Goal: Task Accomplishment & Management: Manage account settings

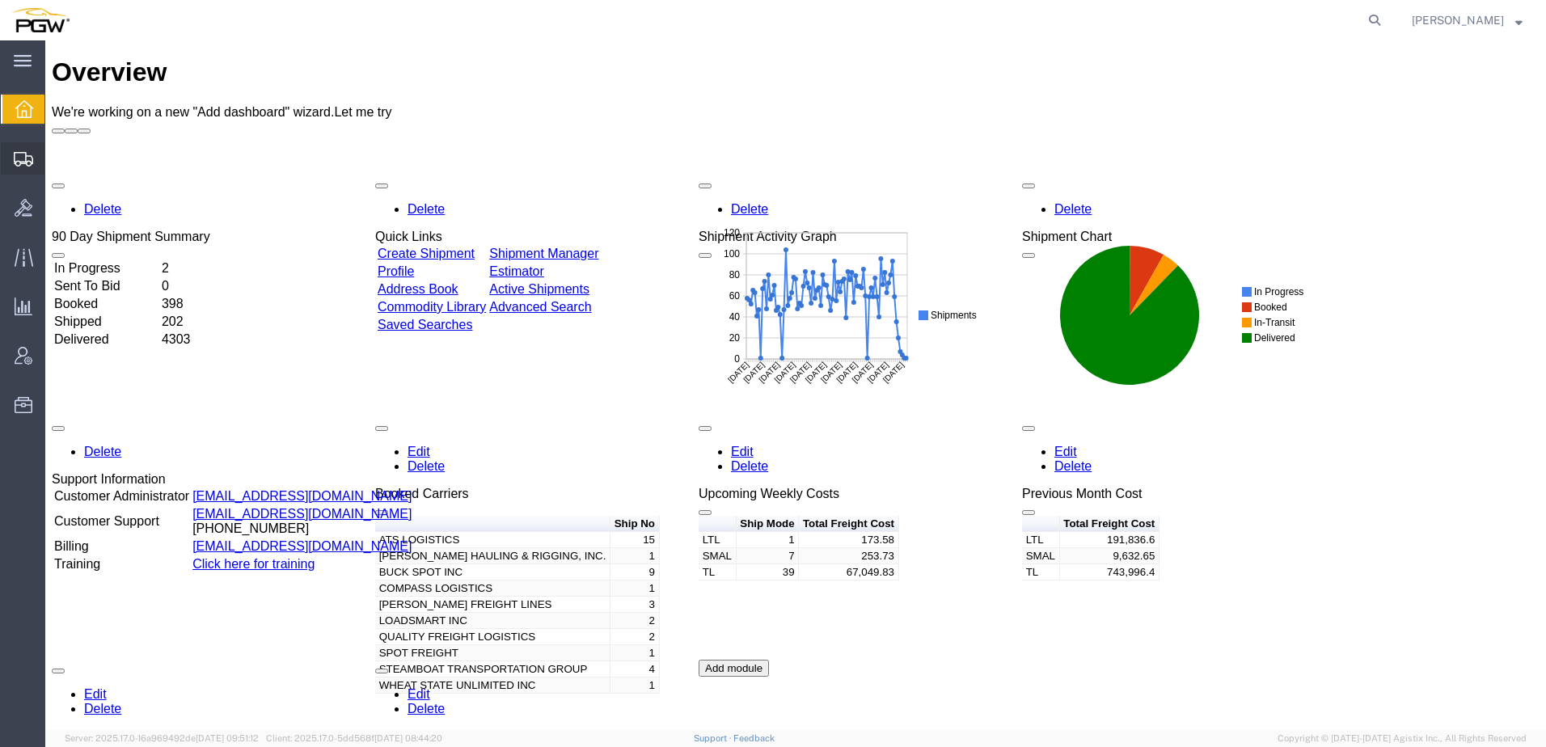
click at [0, 0] on span "Shipment Manager" at bounding box center [0, 0] width 0 height 0
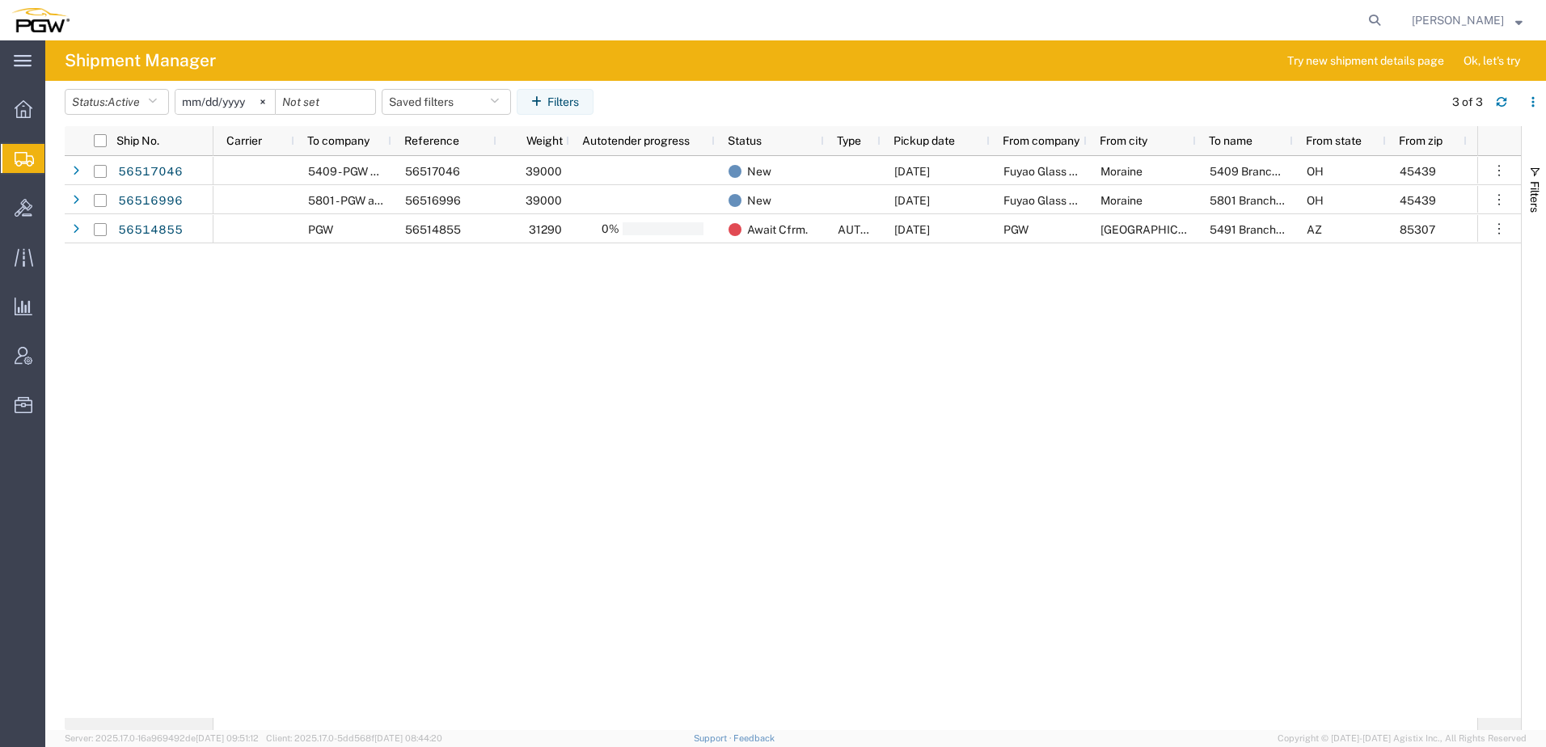
click at [888, 400] on div "5409 - PGW autoglass - Scranton 56517046 39000 New [DATE] Fuyao Glass America I…" at bounding box center [845, 437] width 1264 height 562
click at [140, 104] on span "Active" at bounding box center [124, 101] width 32 height 13
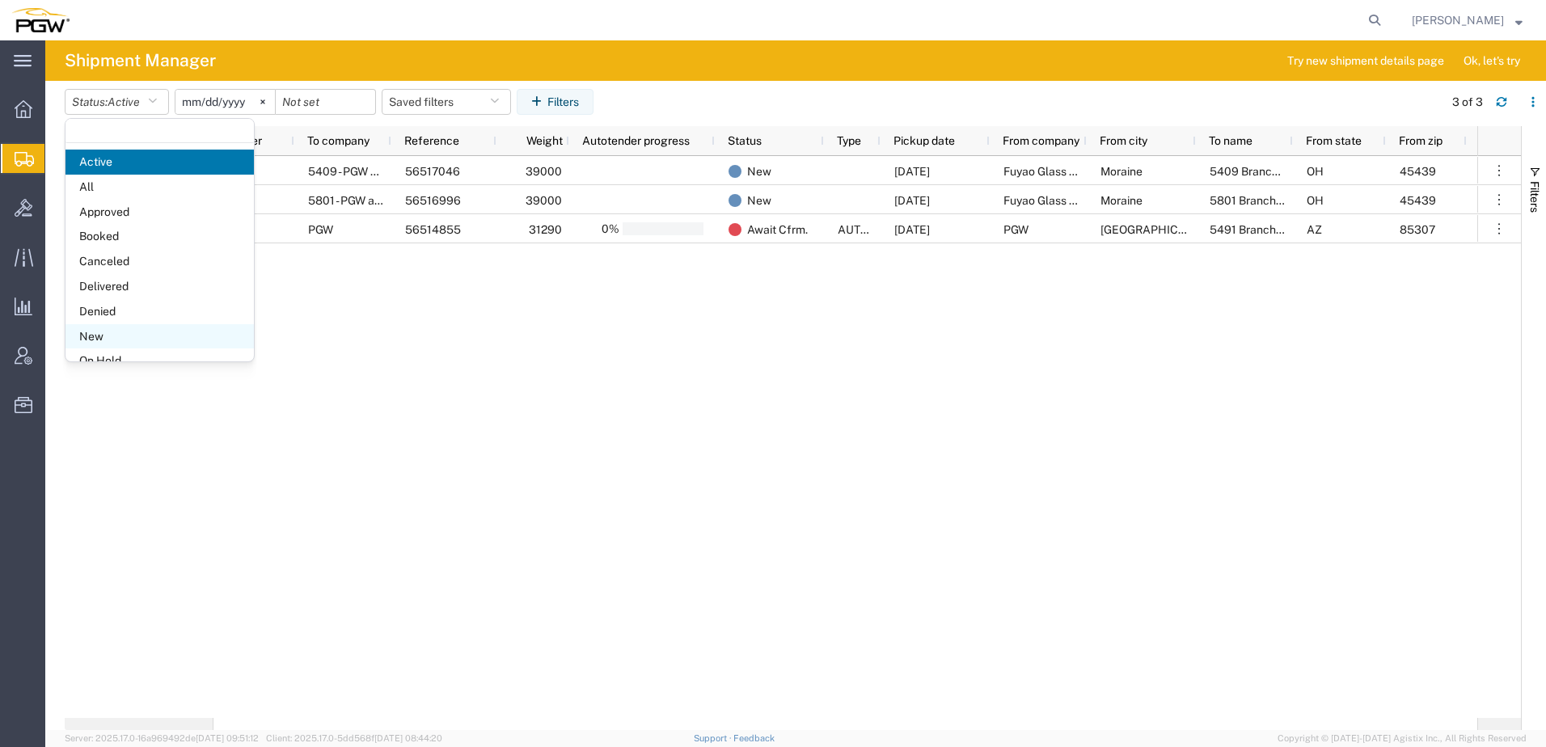
click at [96, 335] on span "New" at bounding box center [159, 336] width 188 height 25
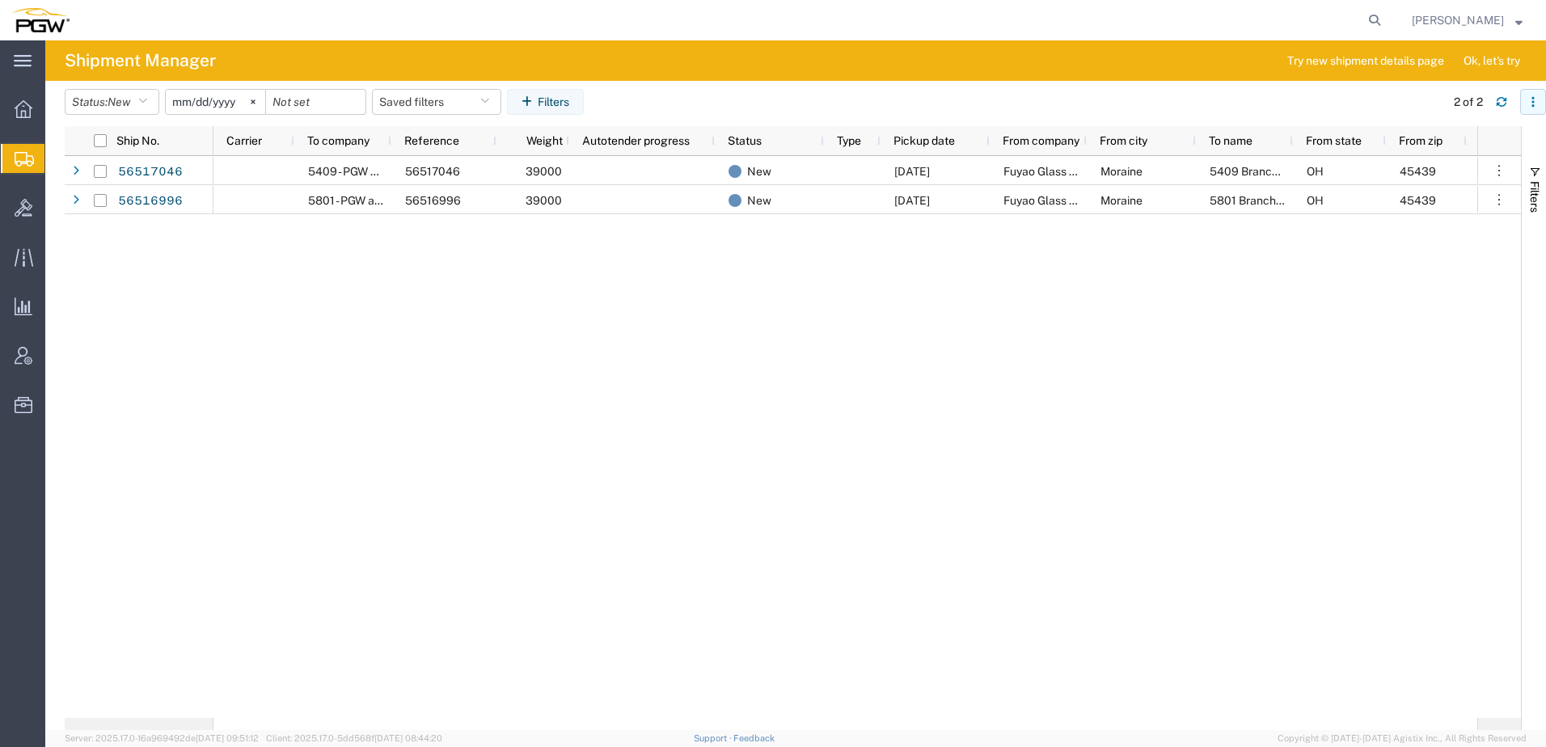
click at [1530, 95] on button "button" at bounding box center [1533, 102] width 26 height 26
click at [1424, 150] on div "Download" at bounding box center [1449, 145] width 90 height 32
click at [1386, 15] on icon at bounding box center [1374, 20] width 23 height 23
click at [1126, 11] on input "search" at bounding box center [1118, 20] width 492 height 39
paste input "56516996"
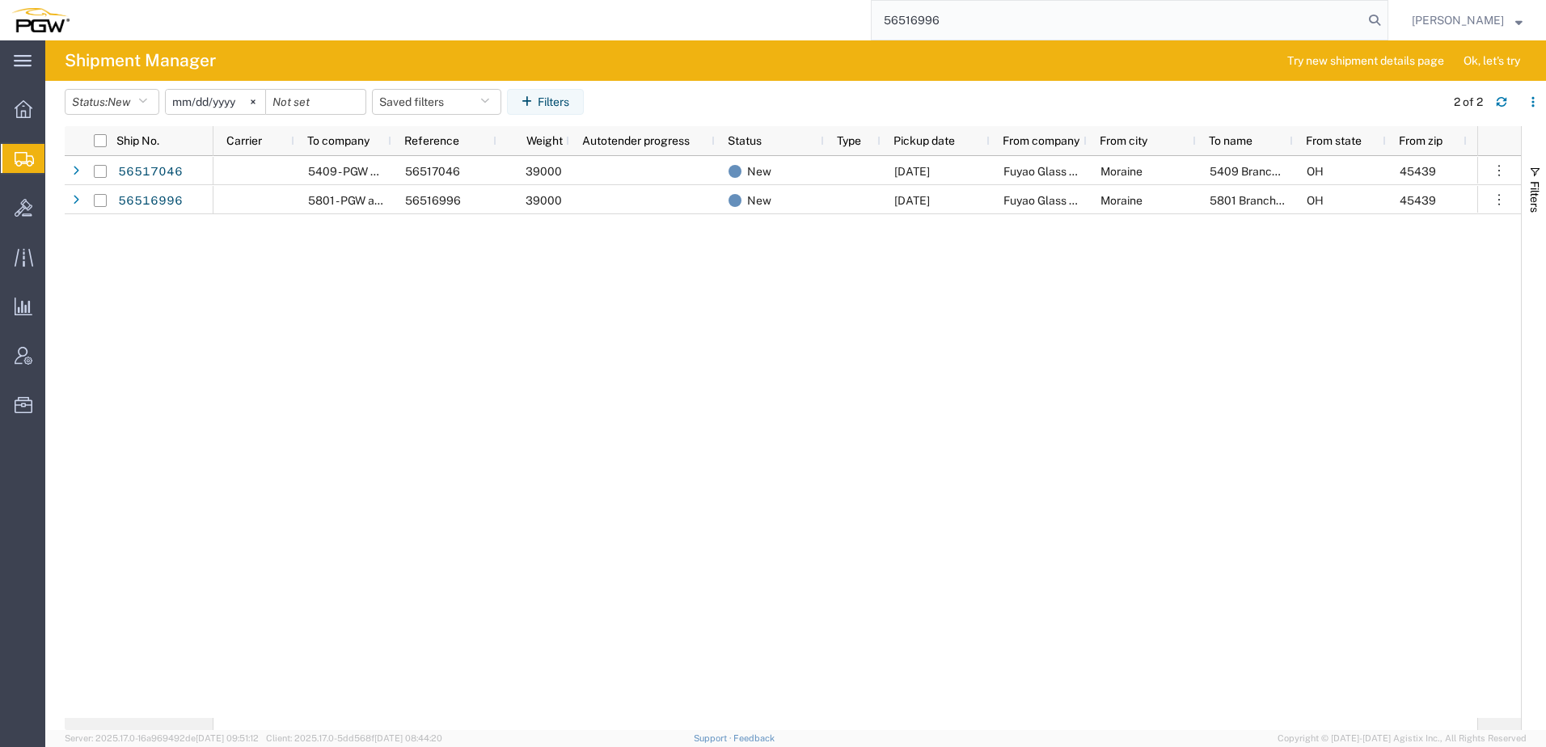
type input "56516996"
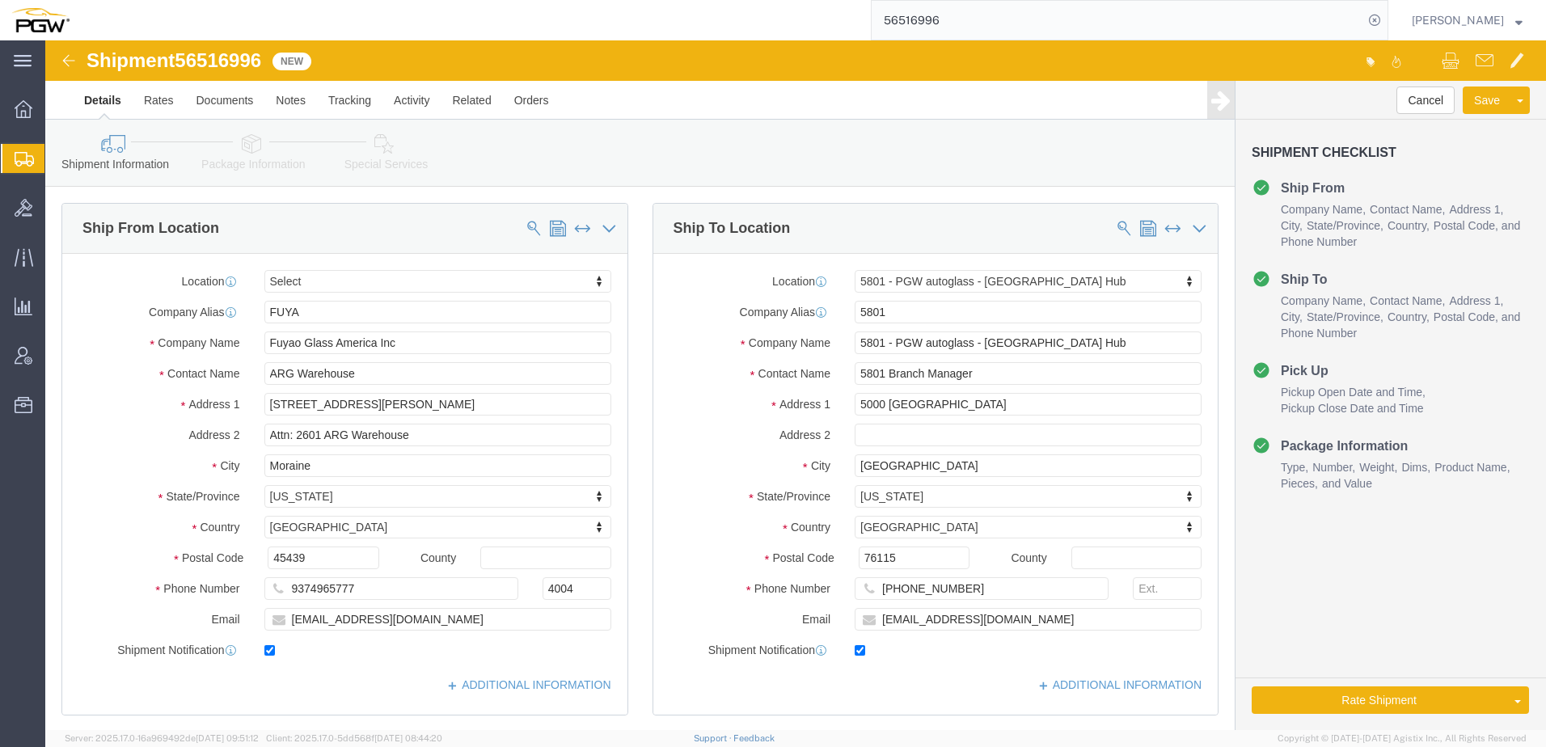
select select
select select "62891"
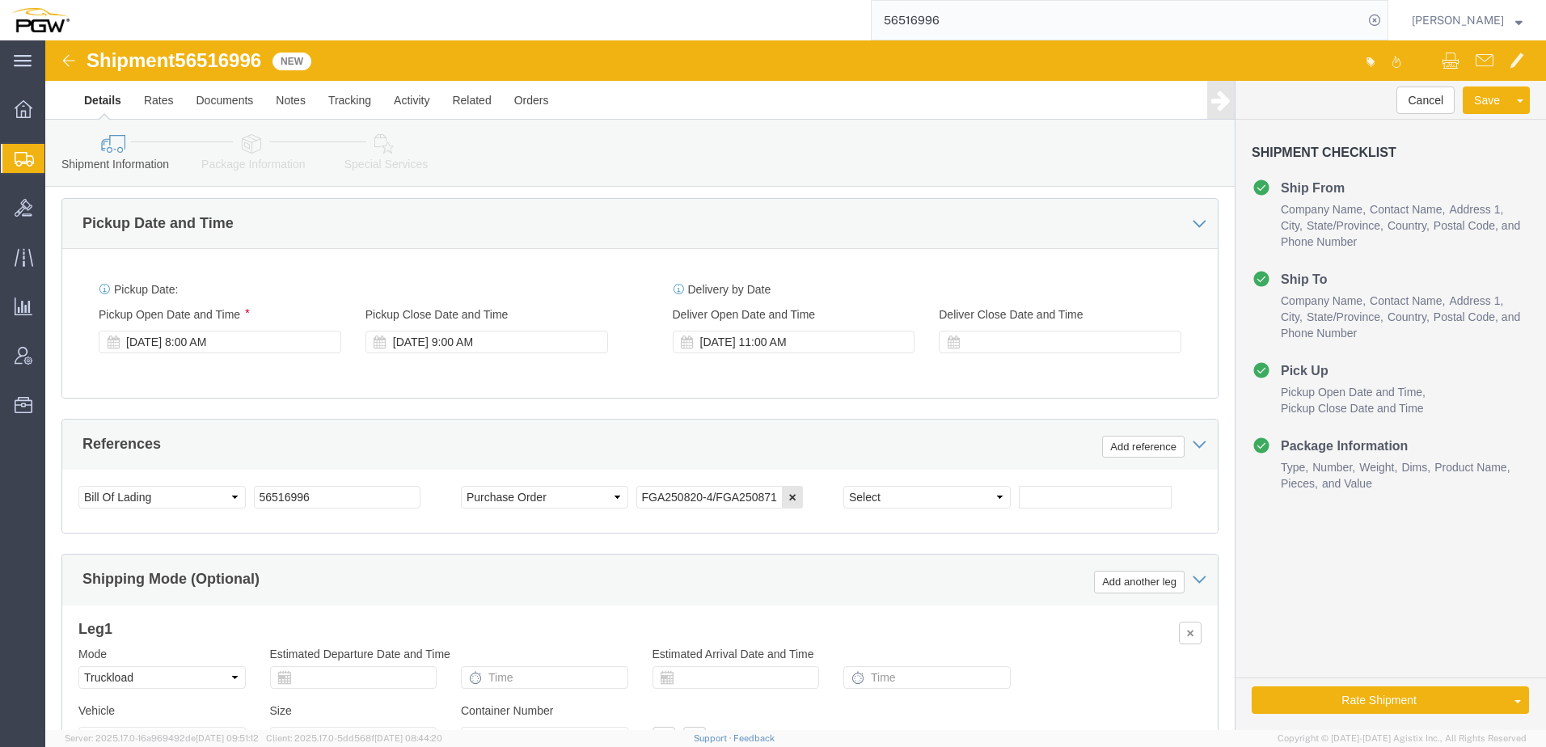
scroll to position [485, 0]
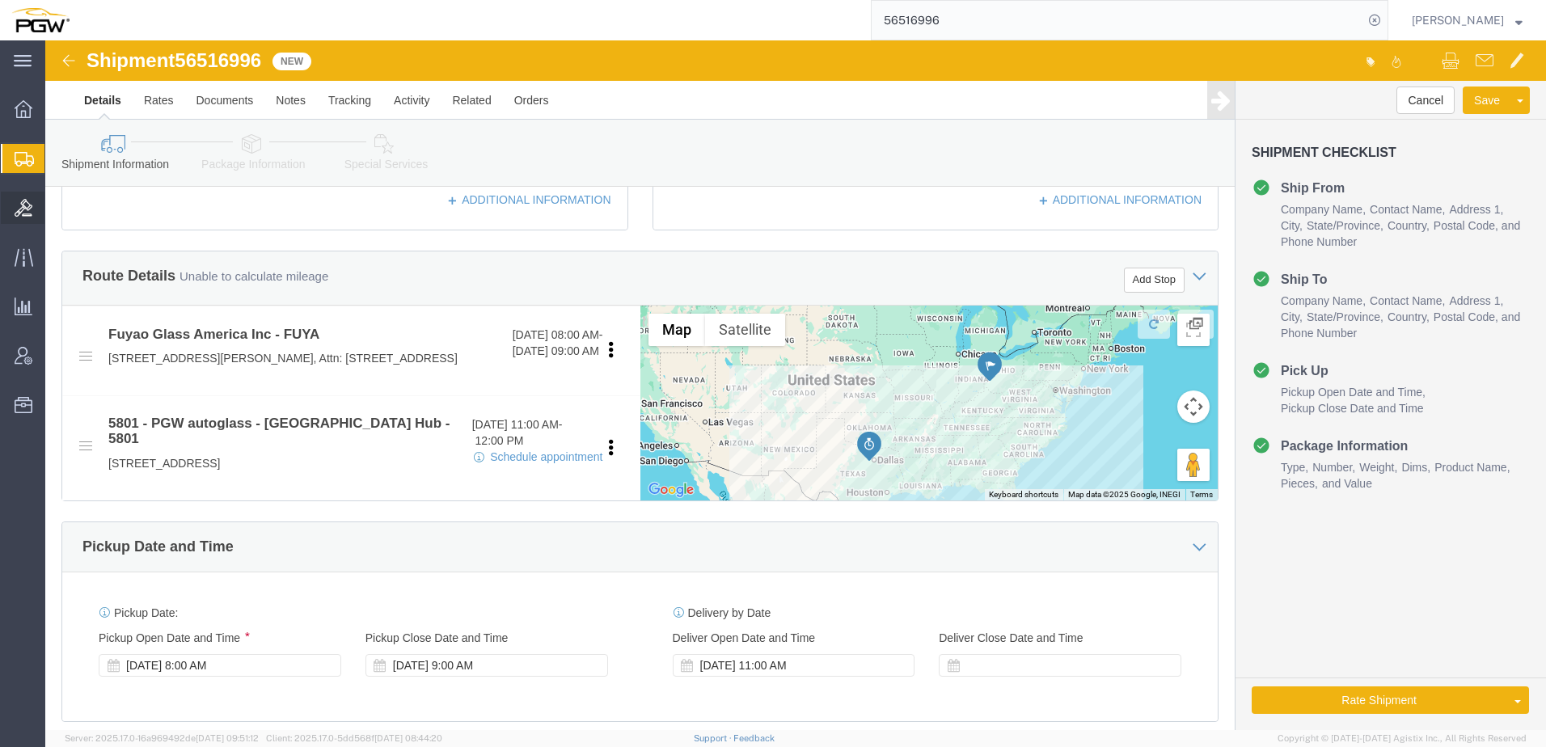
click at [26, 209] on icon at bounding box center [24, 208] width 18 height 18
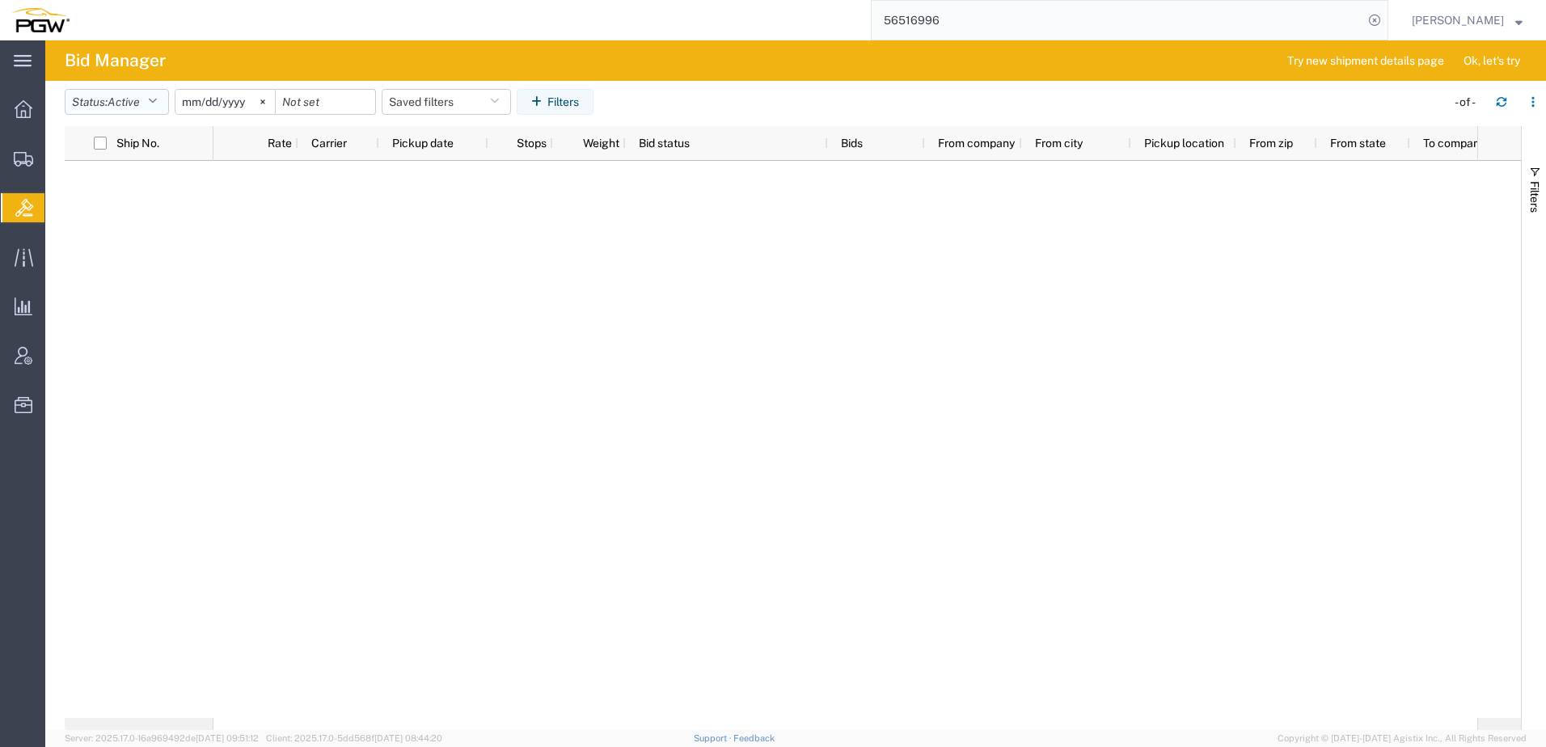
click at [133, 108] on span "Active" at bounding box center [124, 102] width 32 height 15
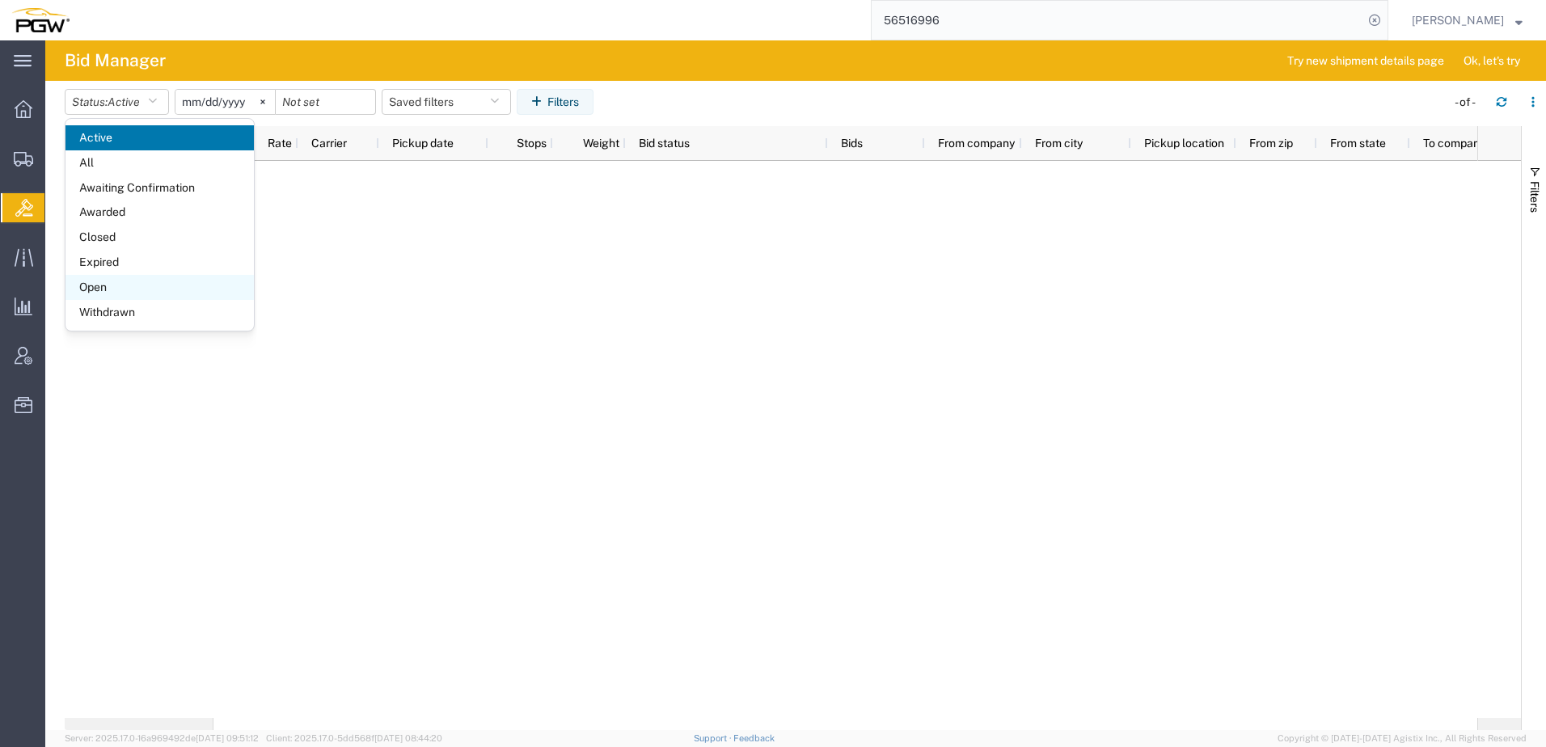
click at [116, 286] on span "Open" at bounding box center [159, 287] width 188 height 25
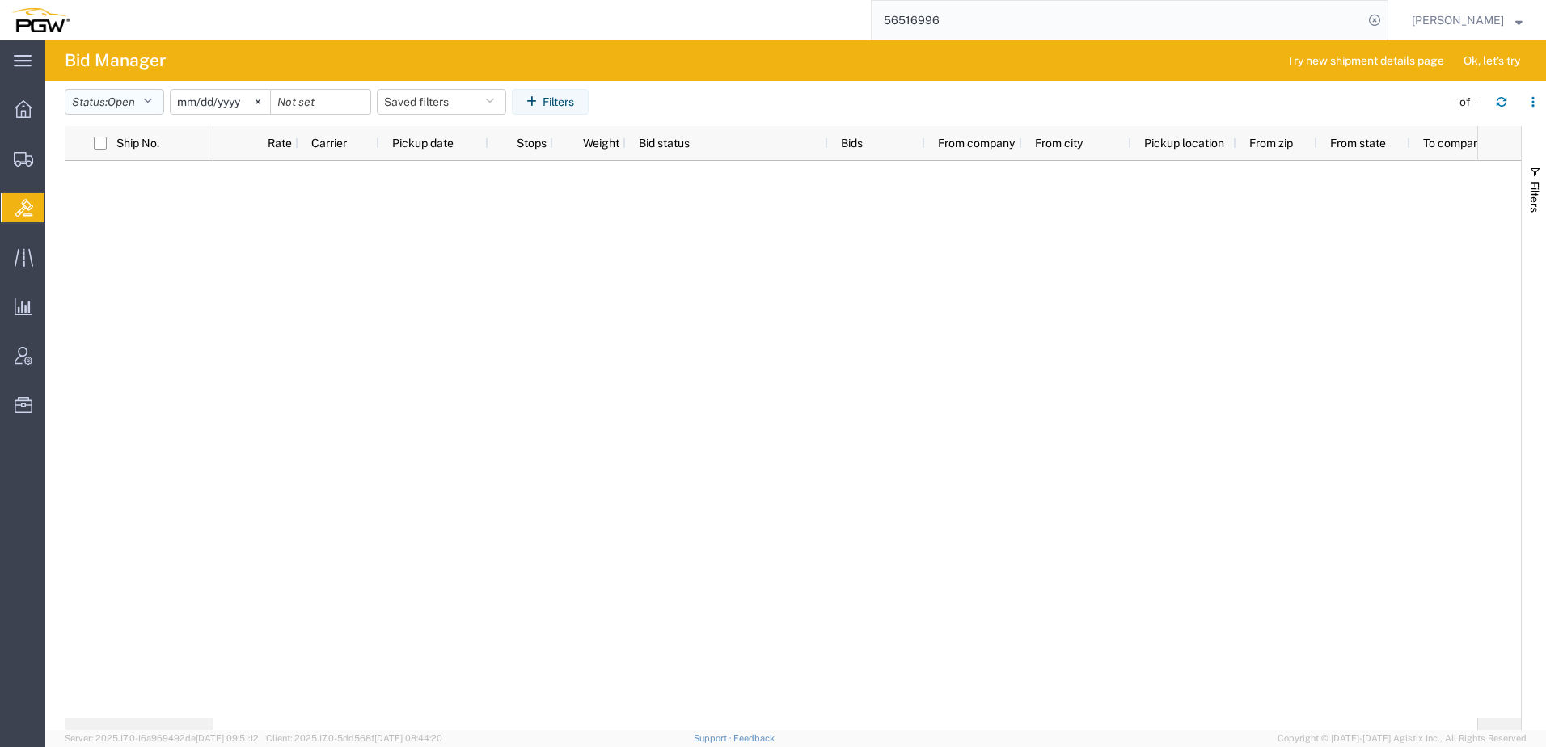
click at [111, 104] on button "Status: Open" at bounding box center [114, 102] width 99 height 26
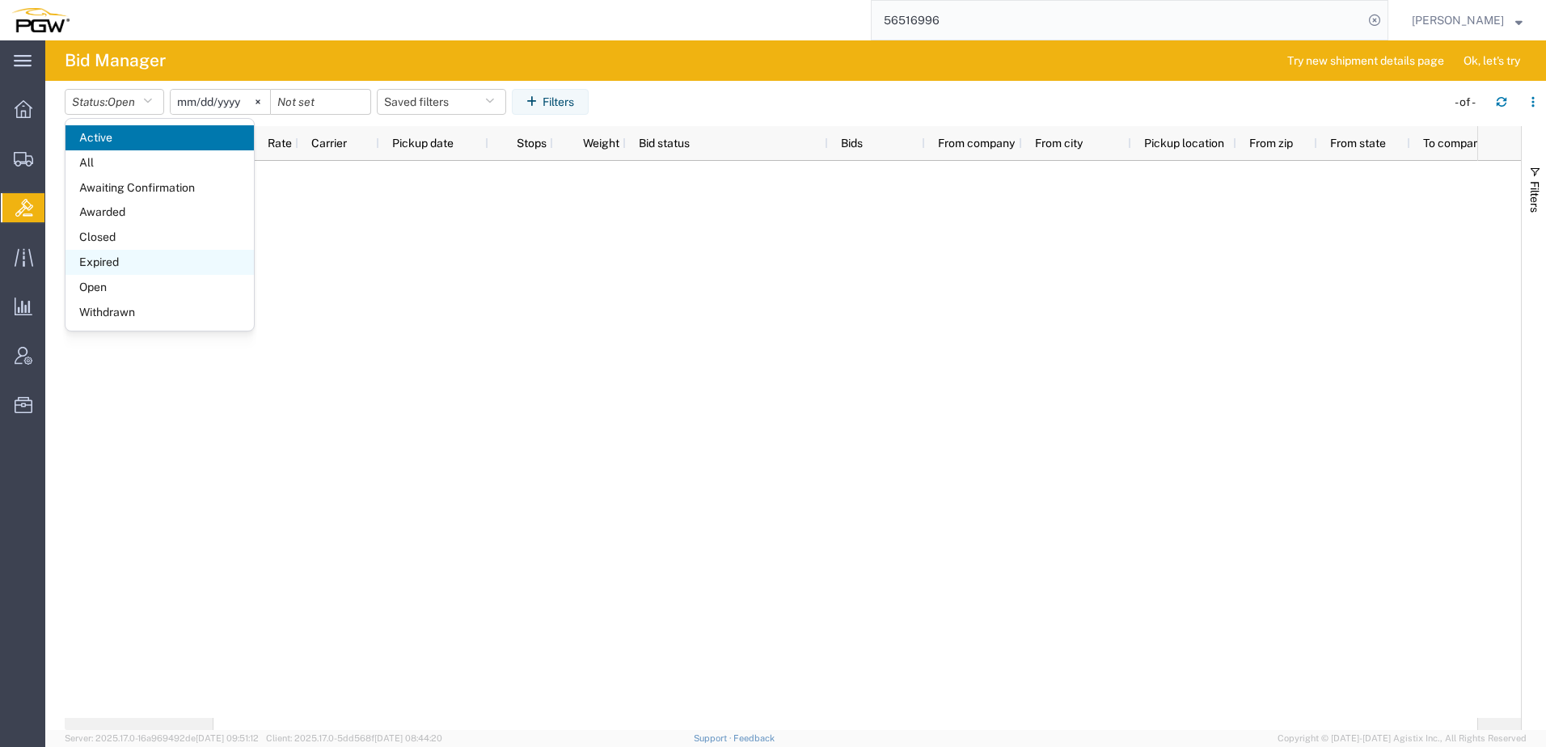
click at [120, 263] on span "Expired" at bounding box center [159, 262] width 188 height 25
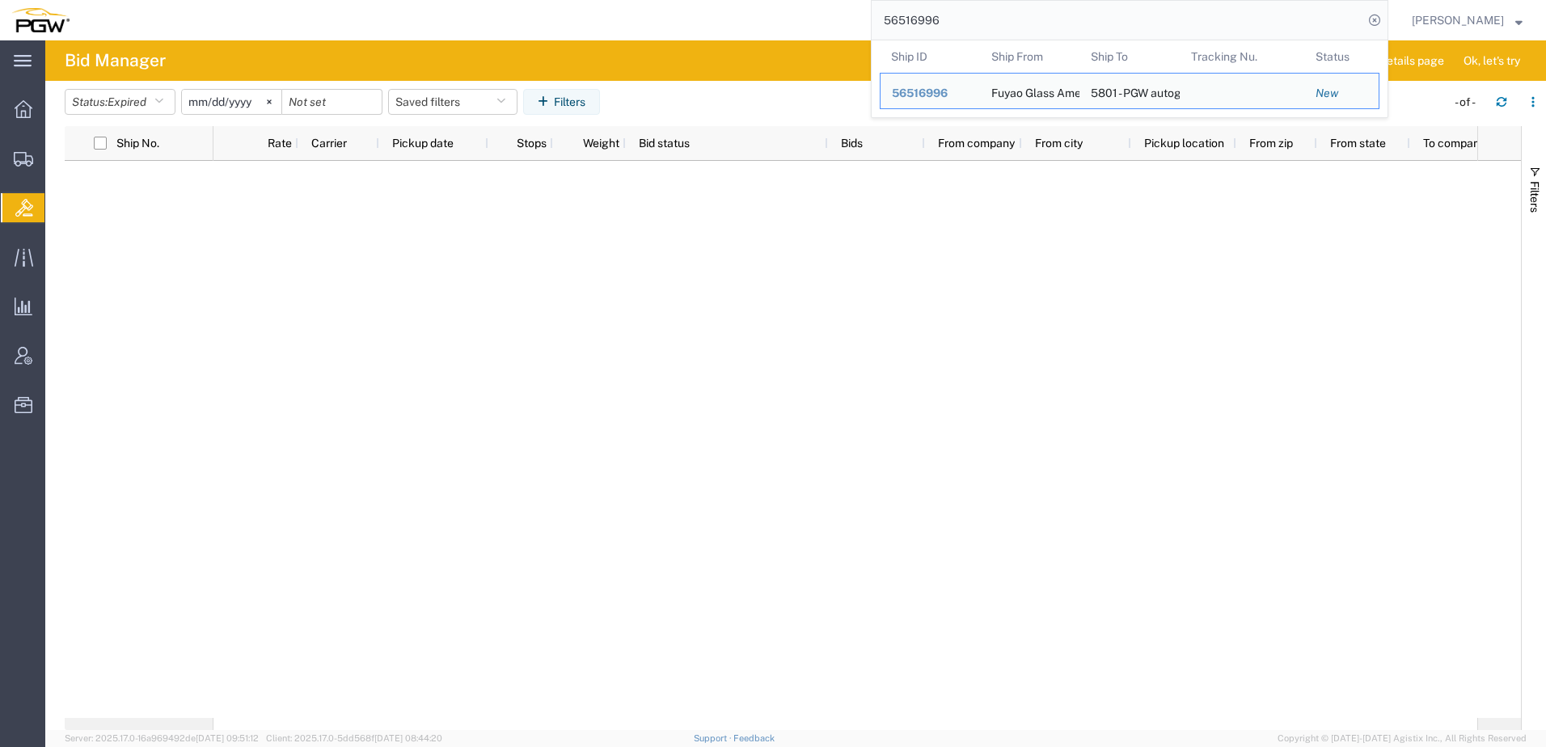
drag, startPoint x: 1178, startPoint y: 25, endPoint x: 104, endPoint y: -21, distance: 1074.7
click at [104, 0] on html "main_menu Created with Sketch. Collapse Menu Overview Shipments Shipment Manage…" at bounding box center [773, 373] width 1546 height 747
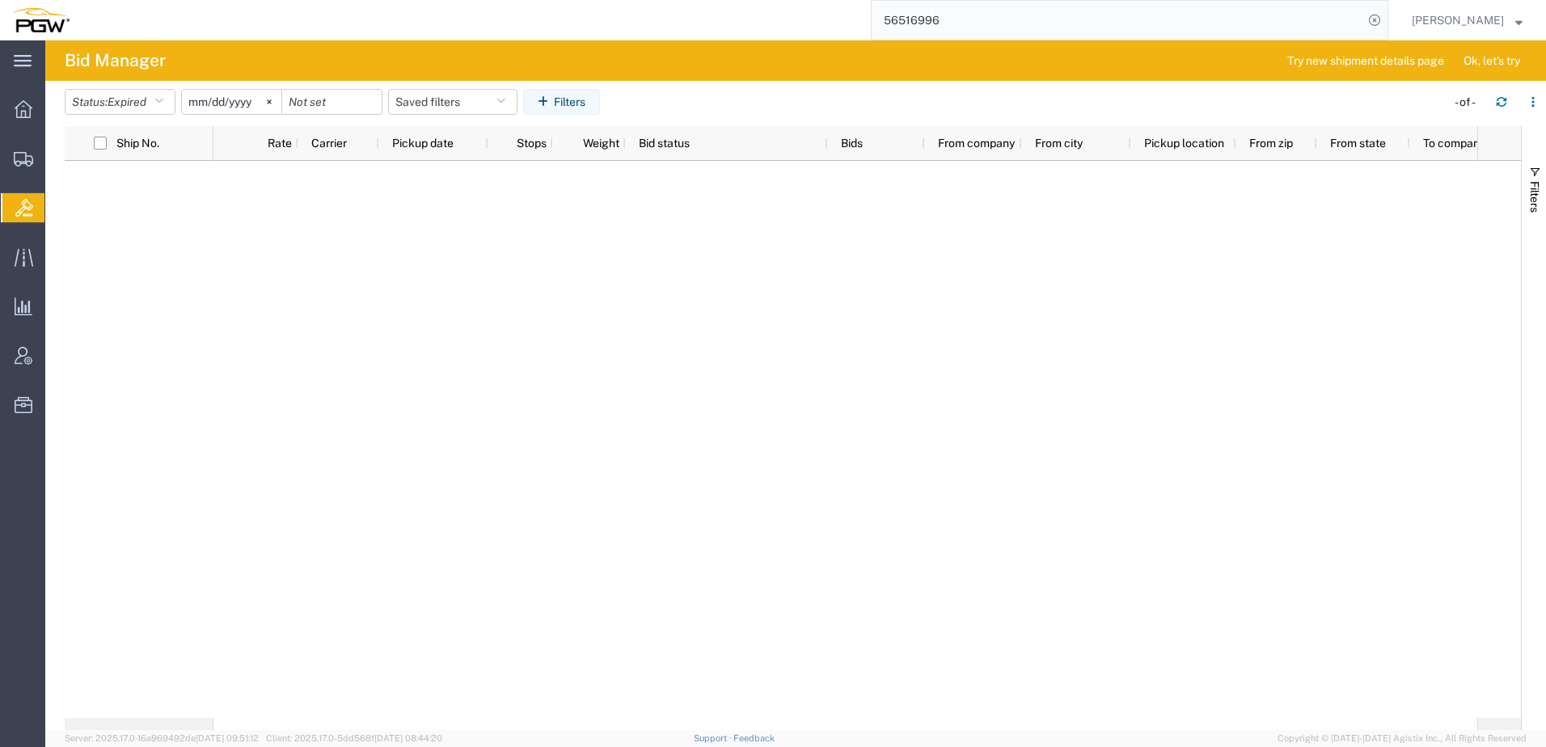
paste input "704"
type input "56517046"
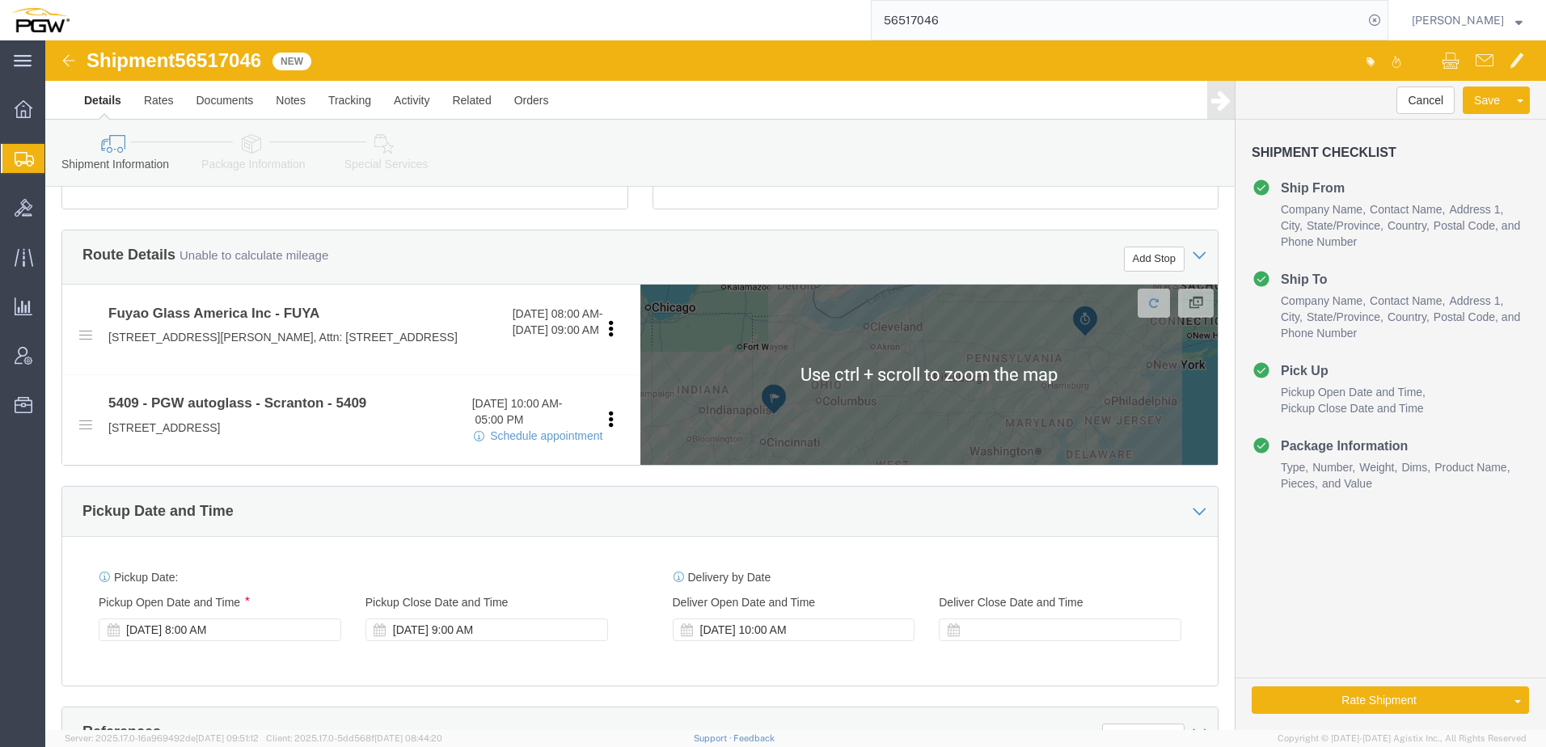
scroll to position [728, 0]
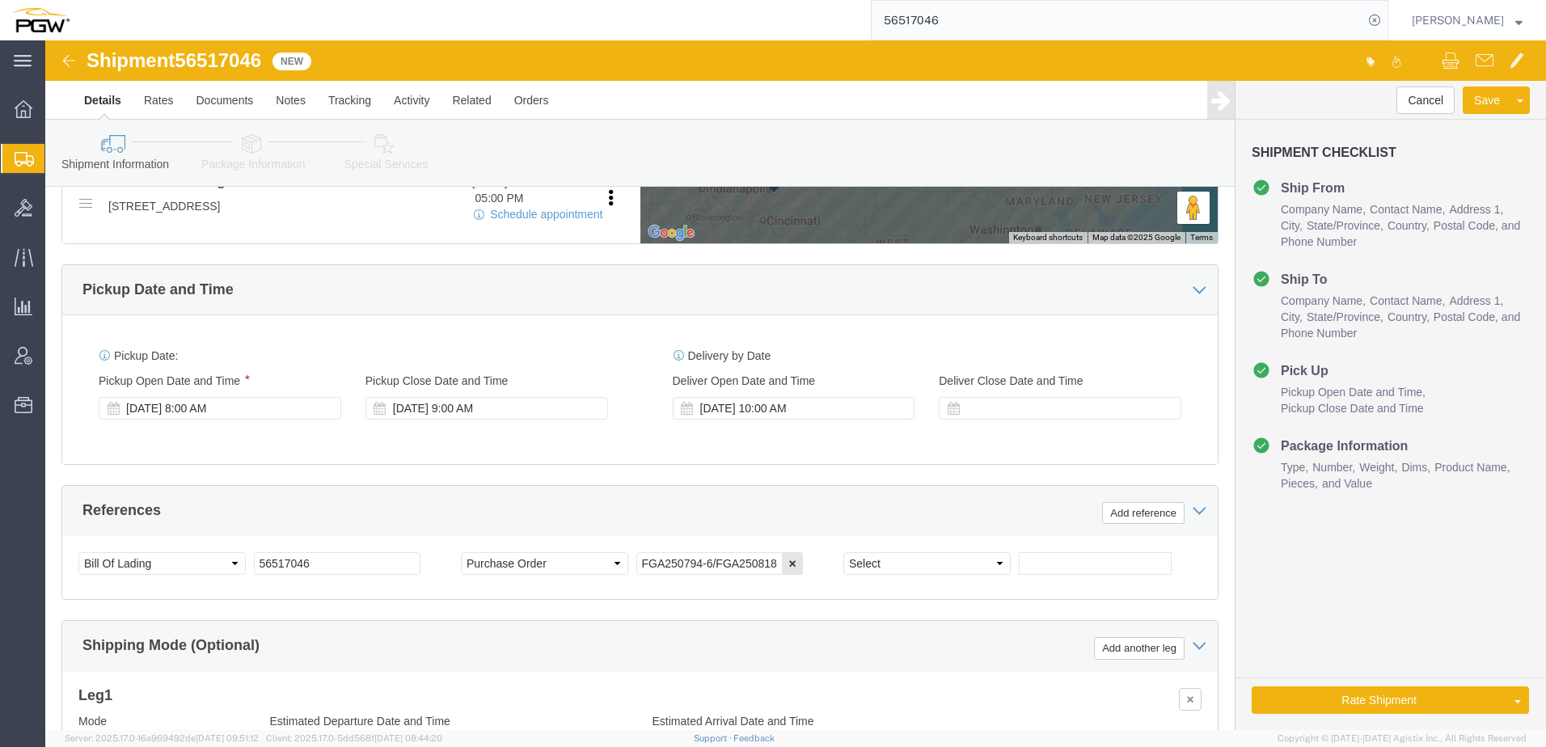
select select
select select "61931"
click div "[DATE] 10:00 AM"
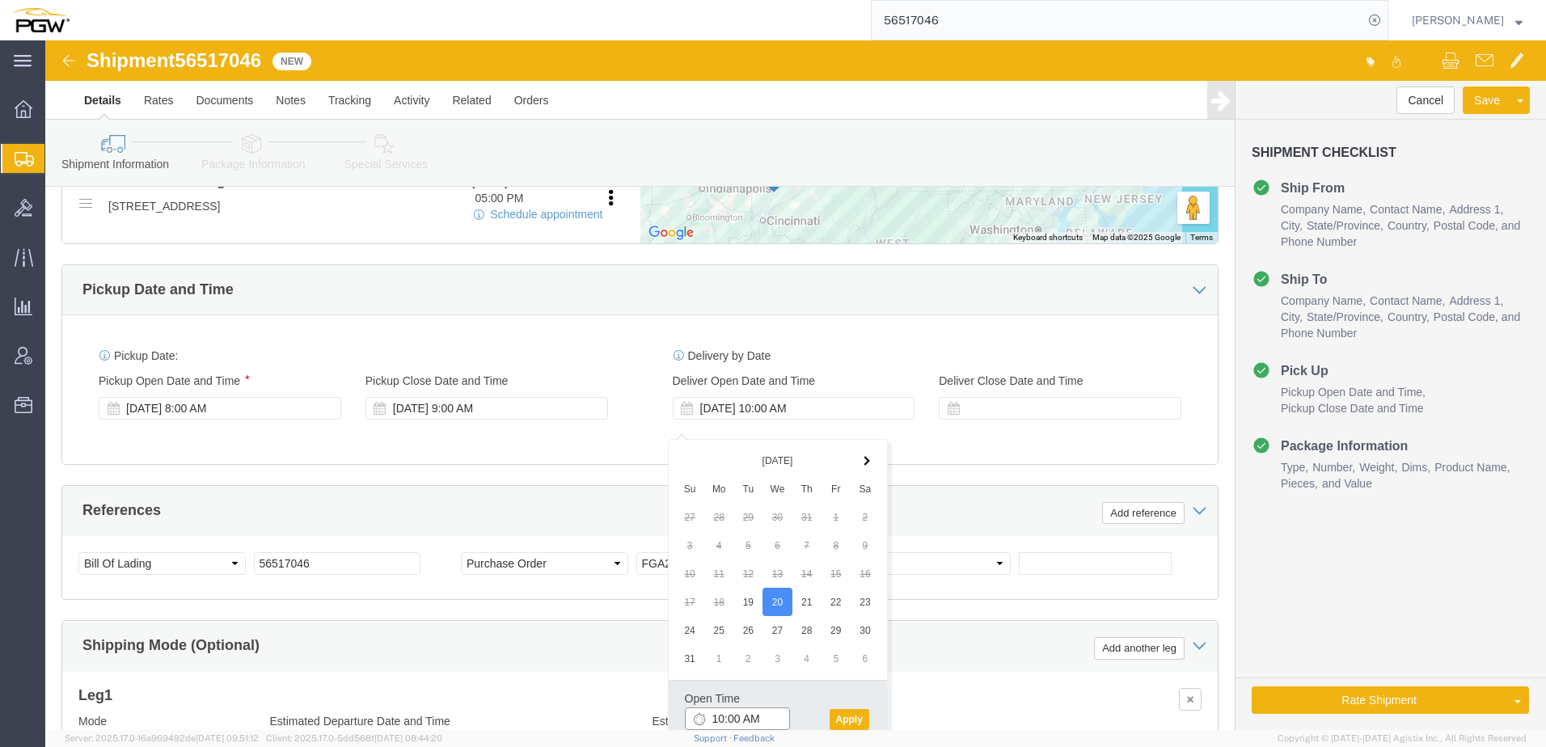
click input "10:00 AM"
type input "8:00 AM"
click button "Apply"
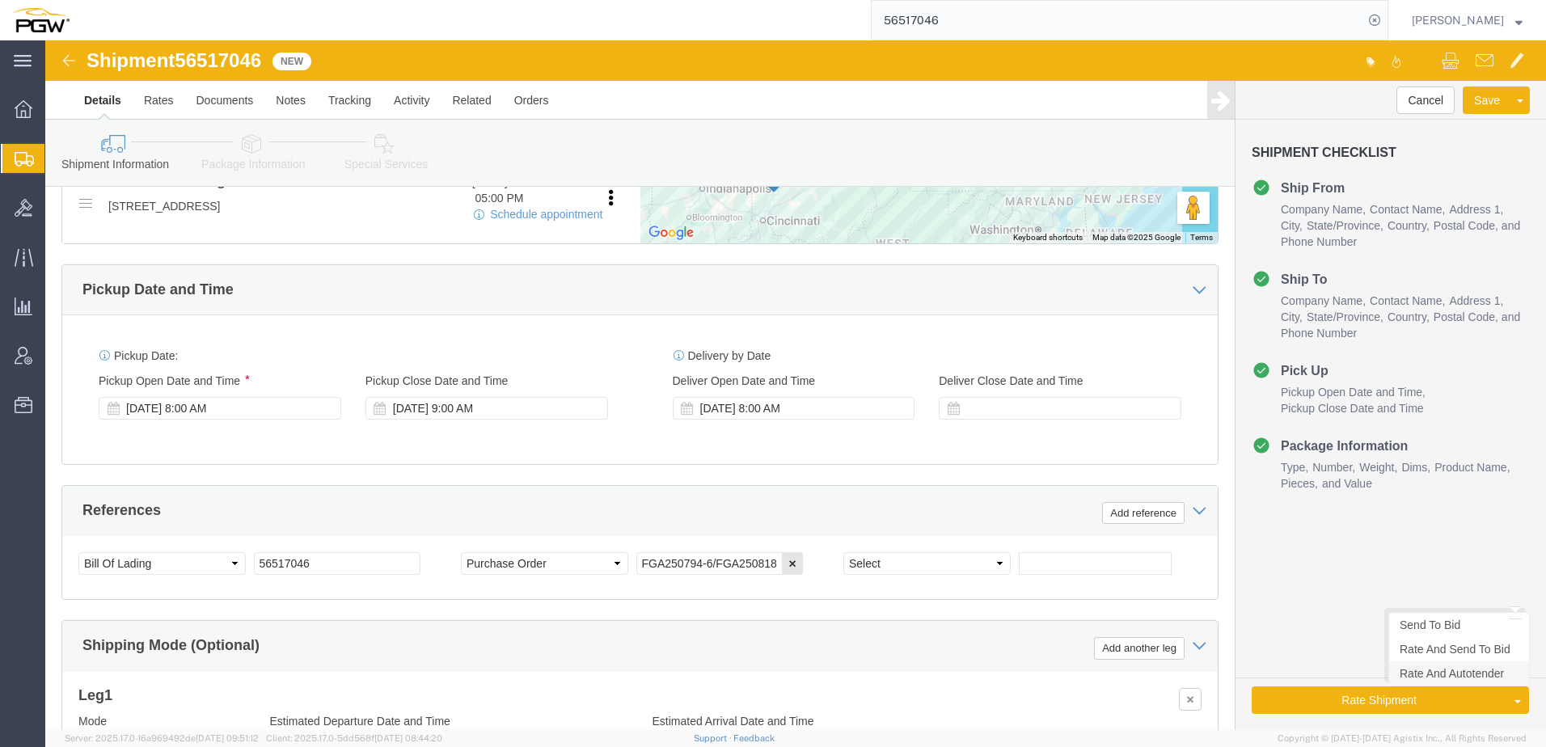
click link "Rate And Autotender"
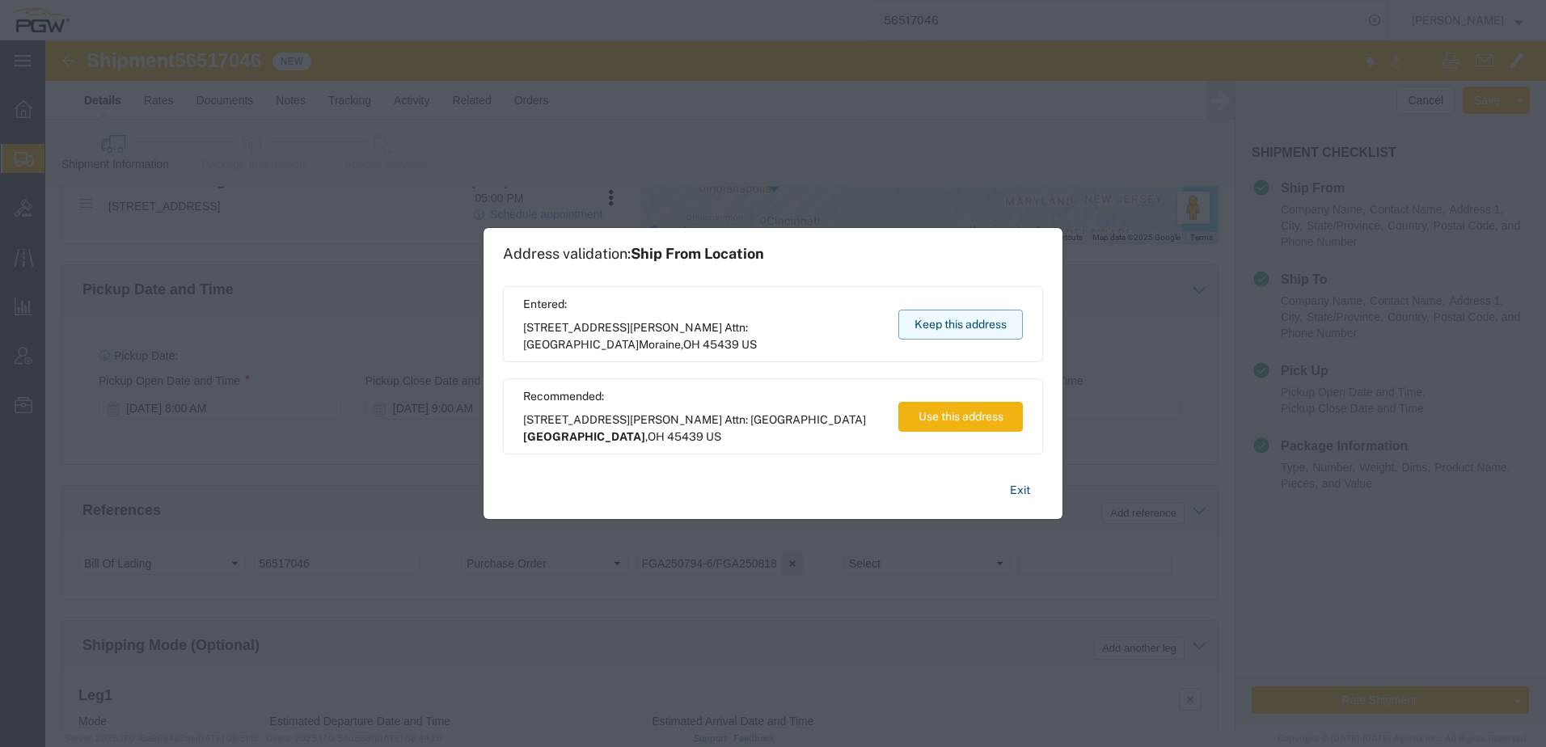
click at [976, 321] on button "Keep this address" at bounding box center [960, 325] width 125 height 30
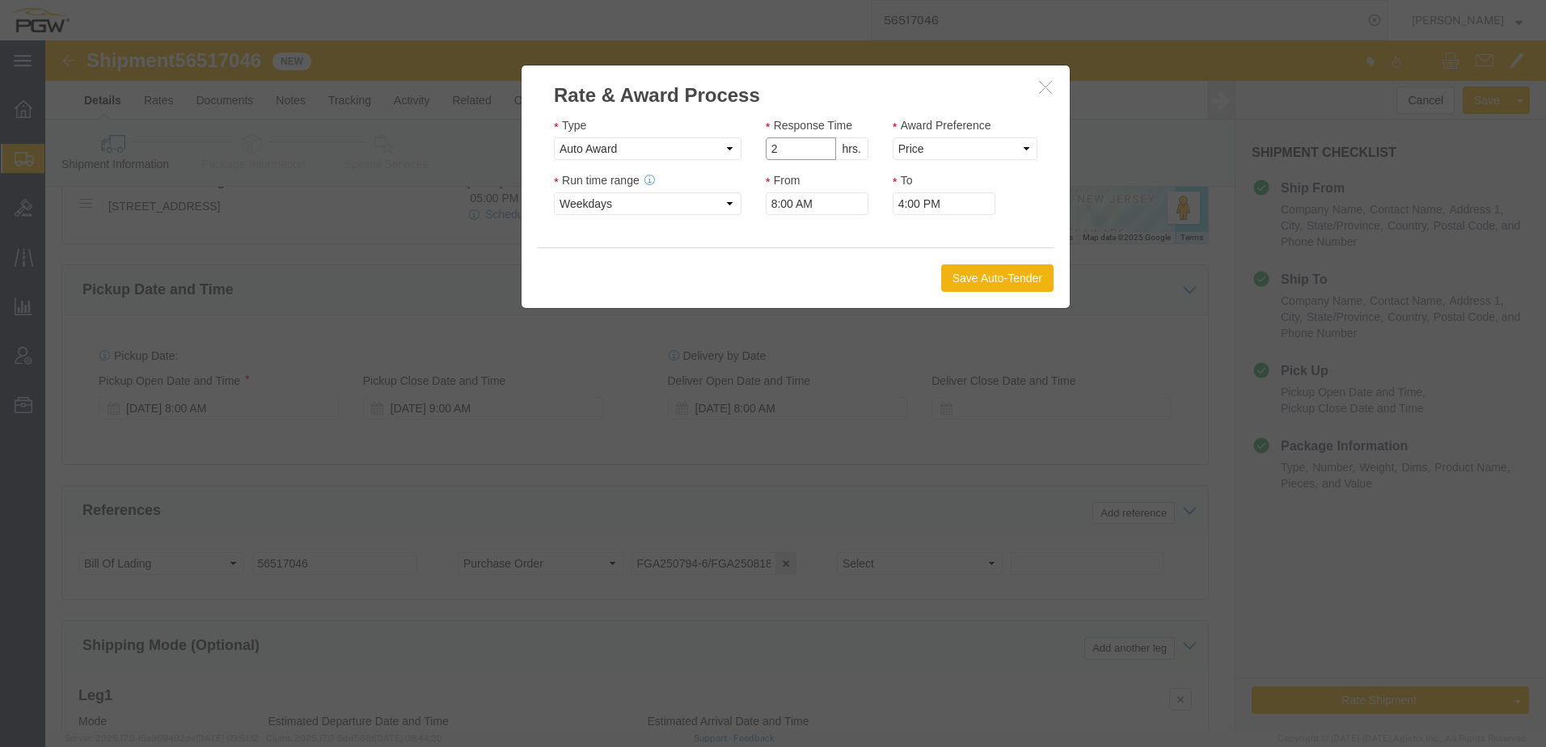
drag, startPoint x: 775, startPoint y: 113, endPoint x: 863, endPoint y: 104, distance: 89.4
type input "2"
click input "2"
drag, startPoint x: 889, startPoint y: 104, endPoint x: 886, endPoint y: 121, distance: 17.2
click select "Price Carrier Rank"
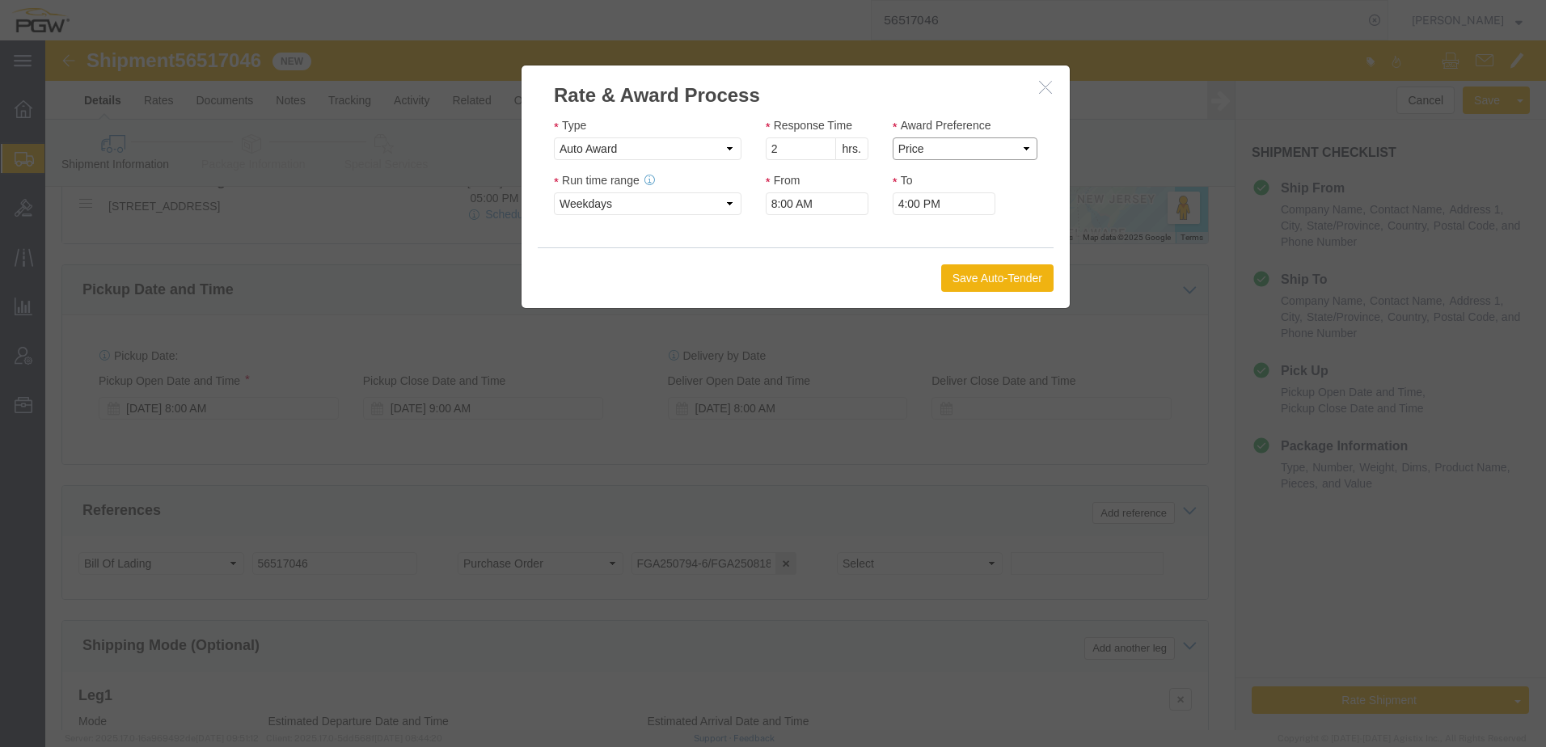
select select "LANE_RANK"
click select "Price Carrier Rank"
click button "Save Auto-Tender"
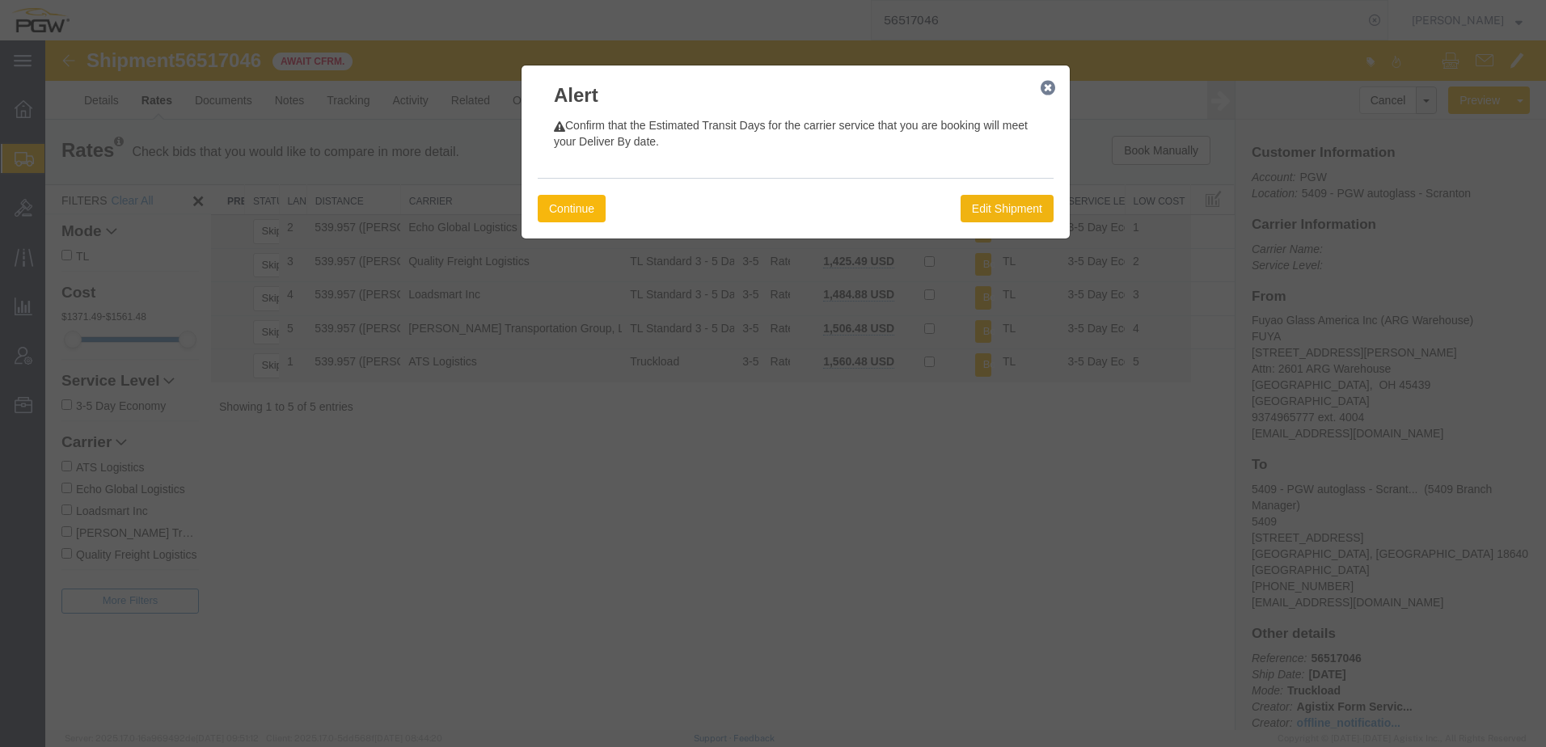
click at [559, 207] on button "Continue" at bounding box center [572, 208] width 68 height 27
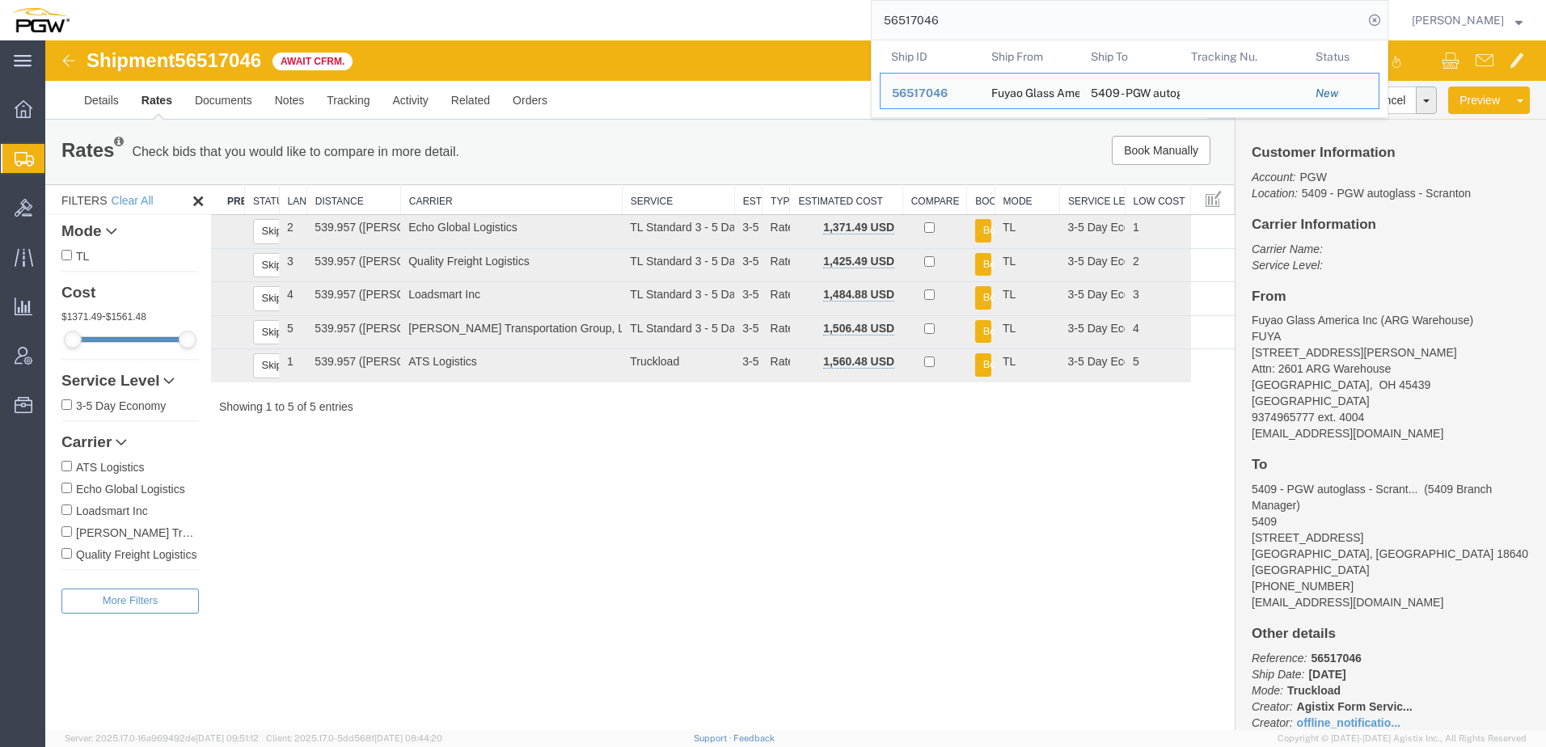
drag, startPoint x: 1014, startPoint y: 15, endPoint x: 134, endPoint y: 11, distance: 879.6
click at [141, 5] on div "56517046 Ship ID Ship From Ship To Tracking Nu. Status Ship ID 56517046 Ship Fr…" at bounding box center [734, 20] width 1307 height 40
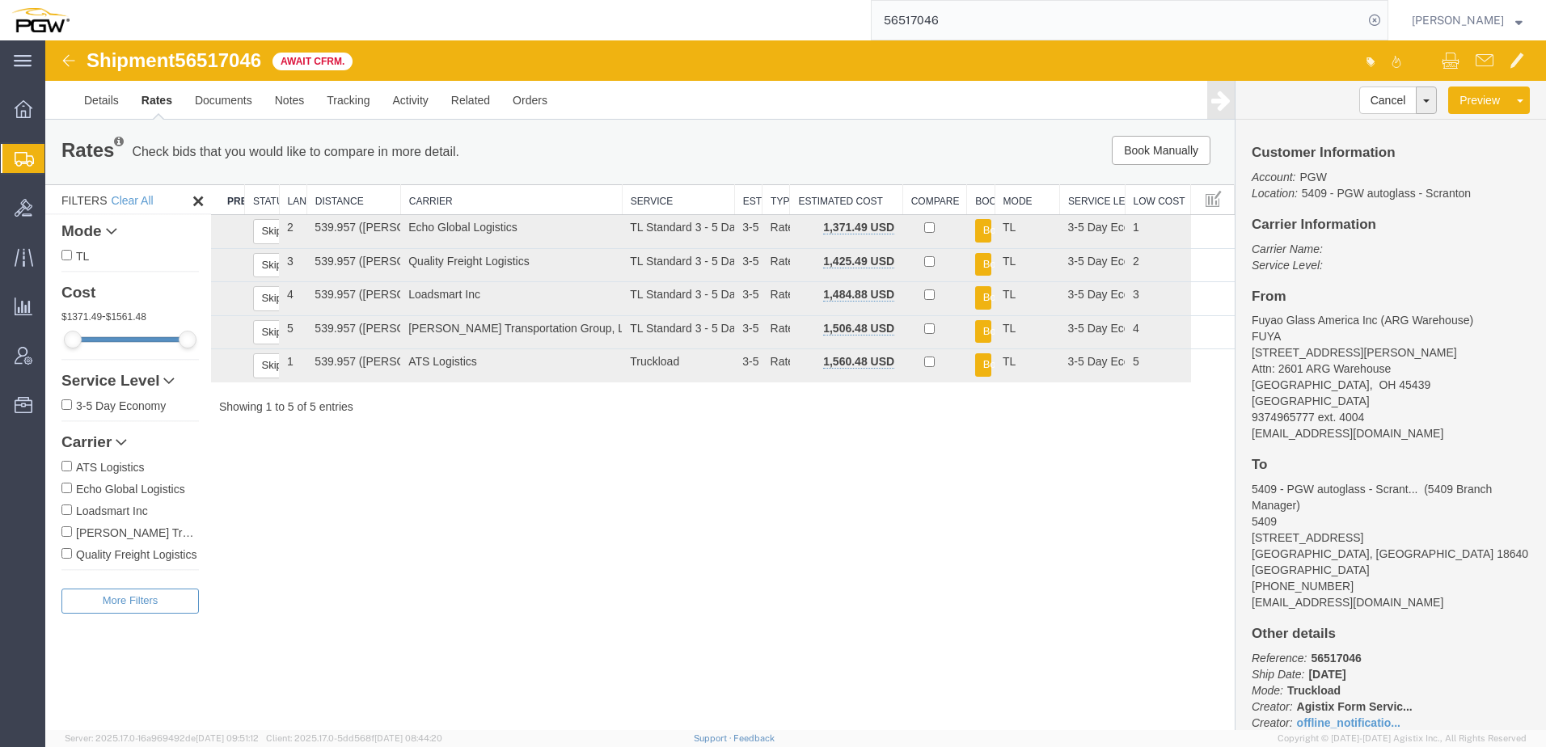
paste input "699"
type input "56516996"
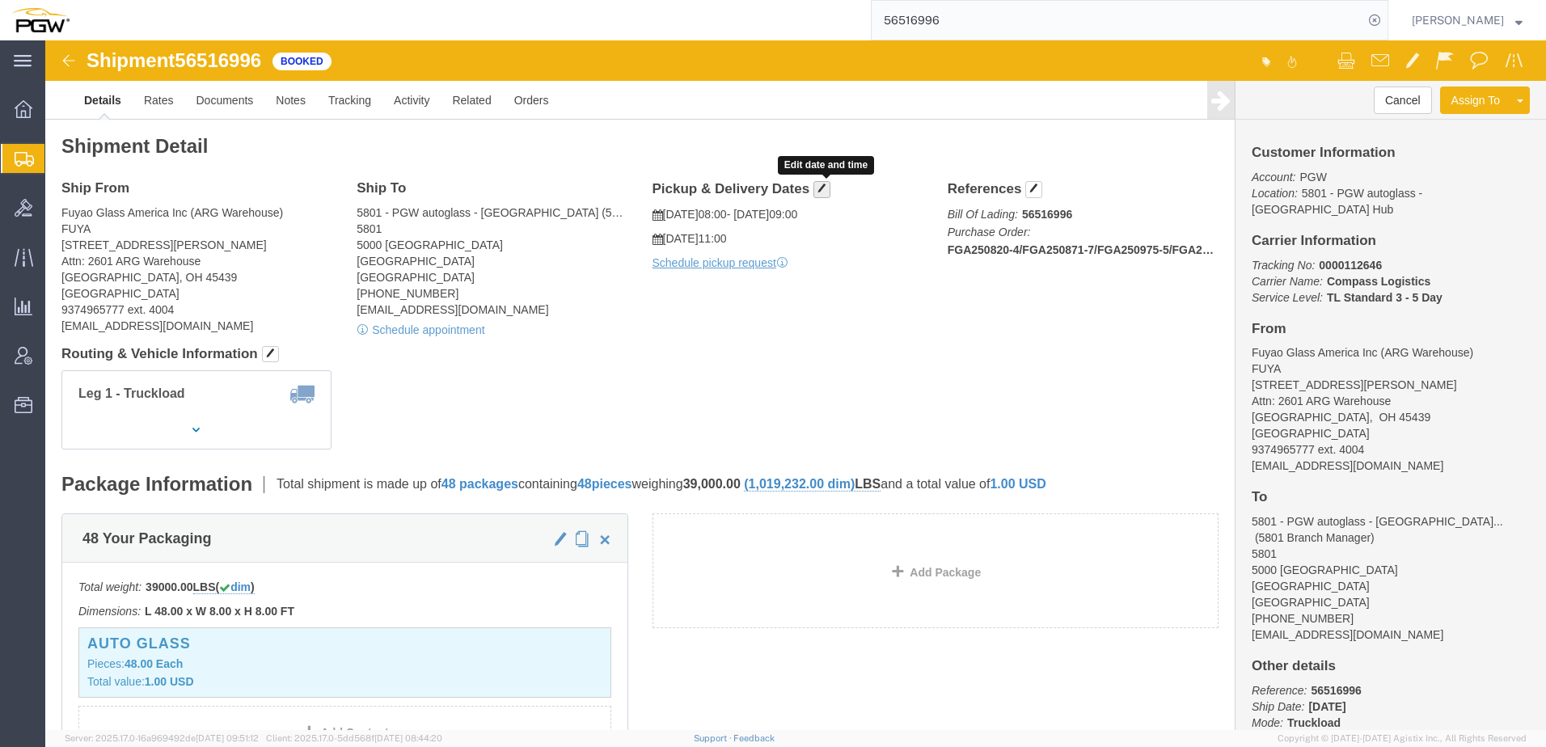
click span "button"
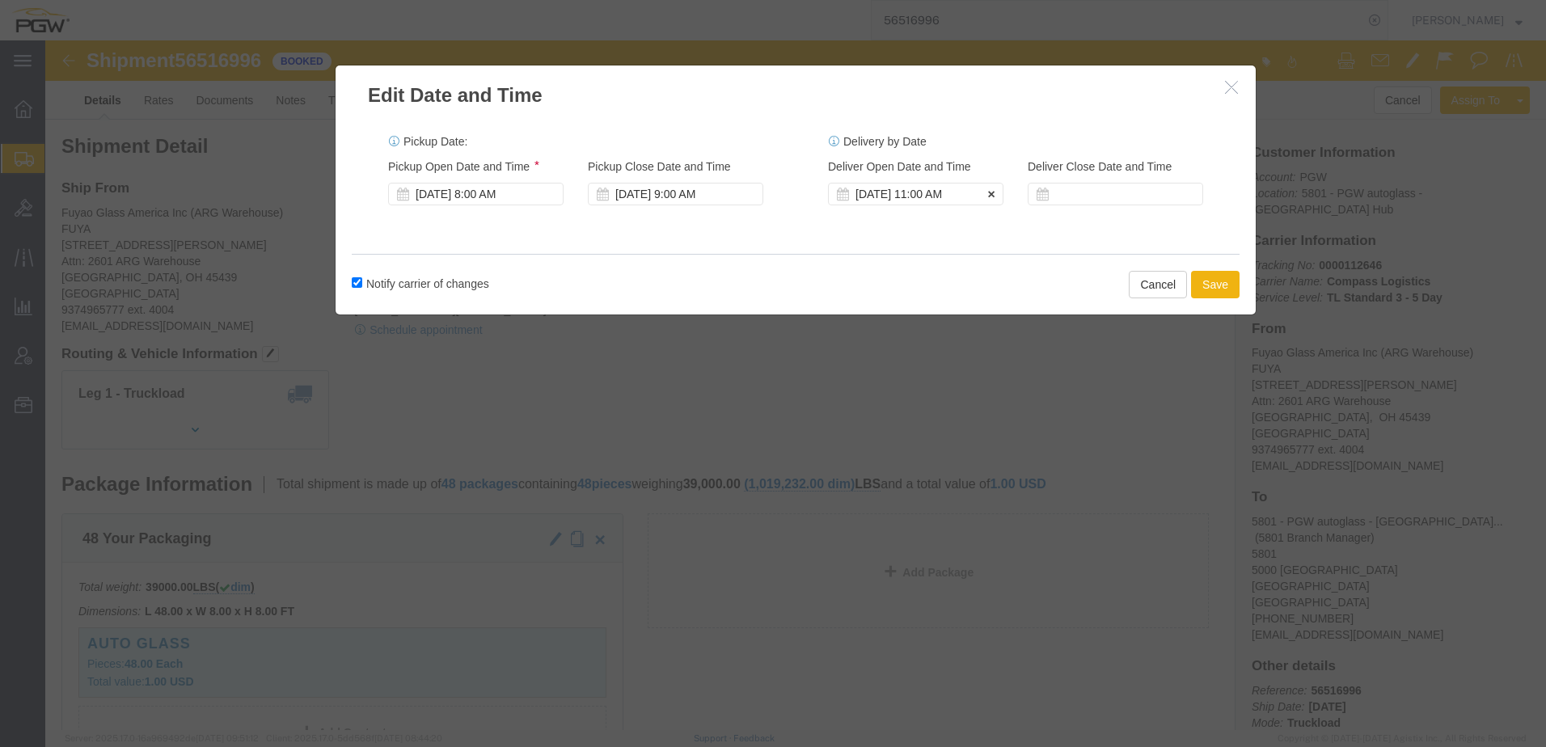
click div "[DATE] 11:00 AM"
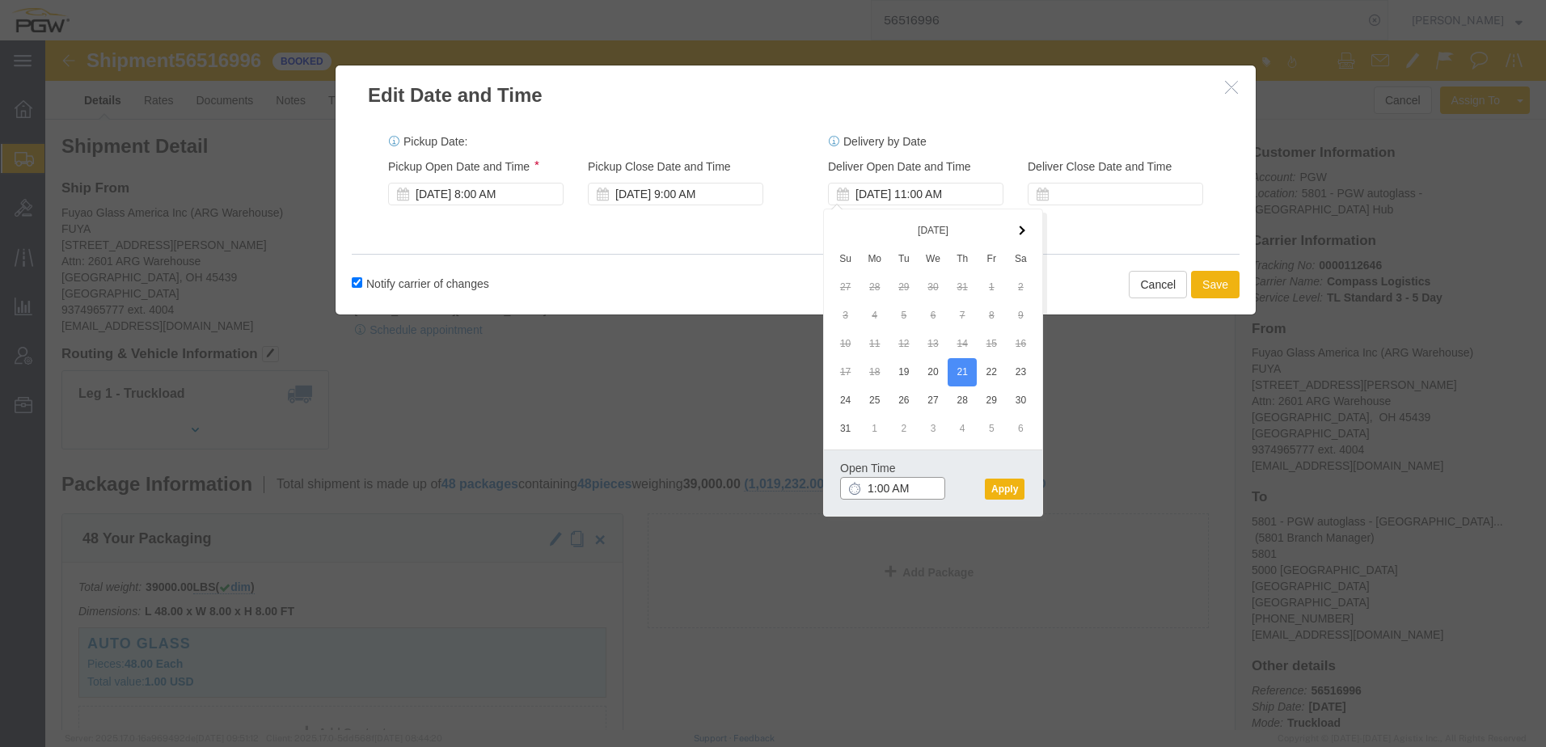
type input "10:00 AM"
click button "Apply"
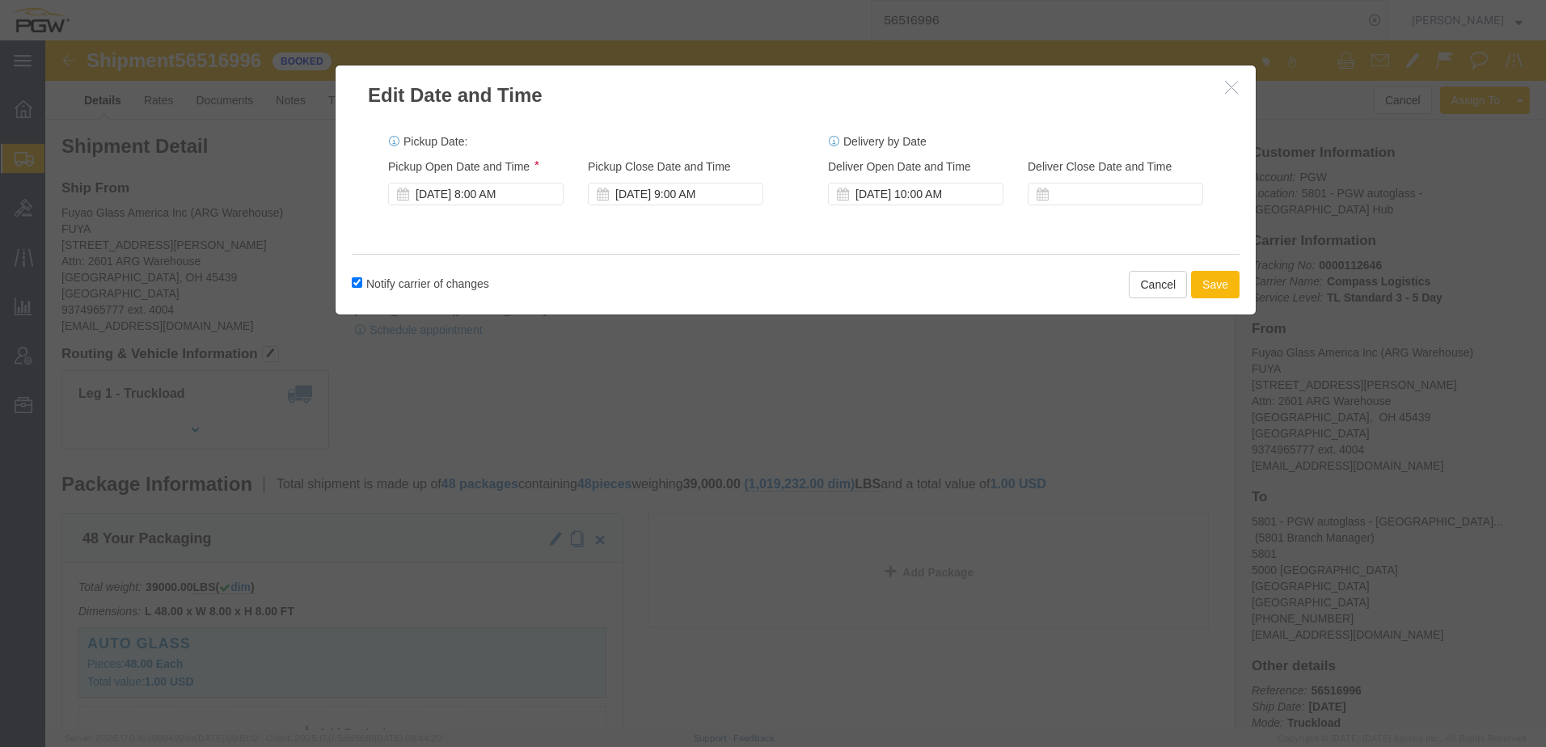
click button "Save"
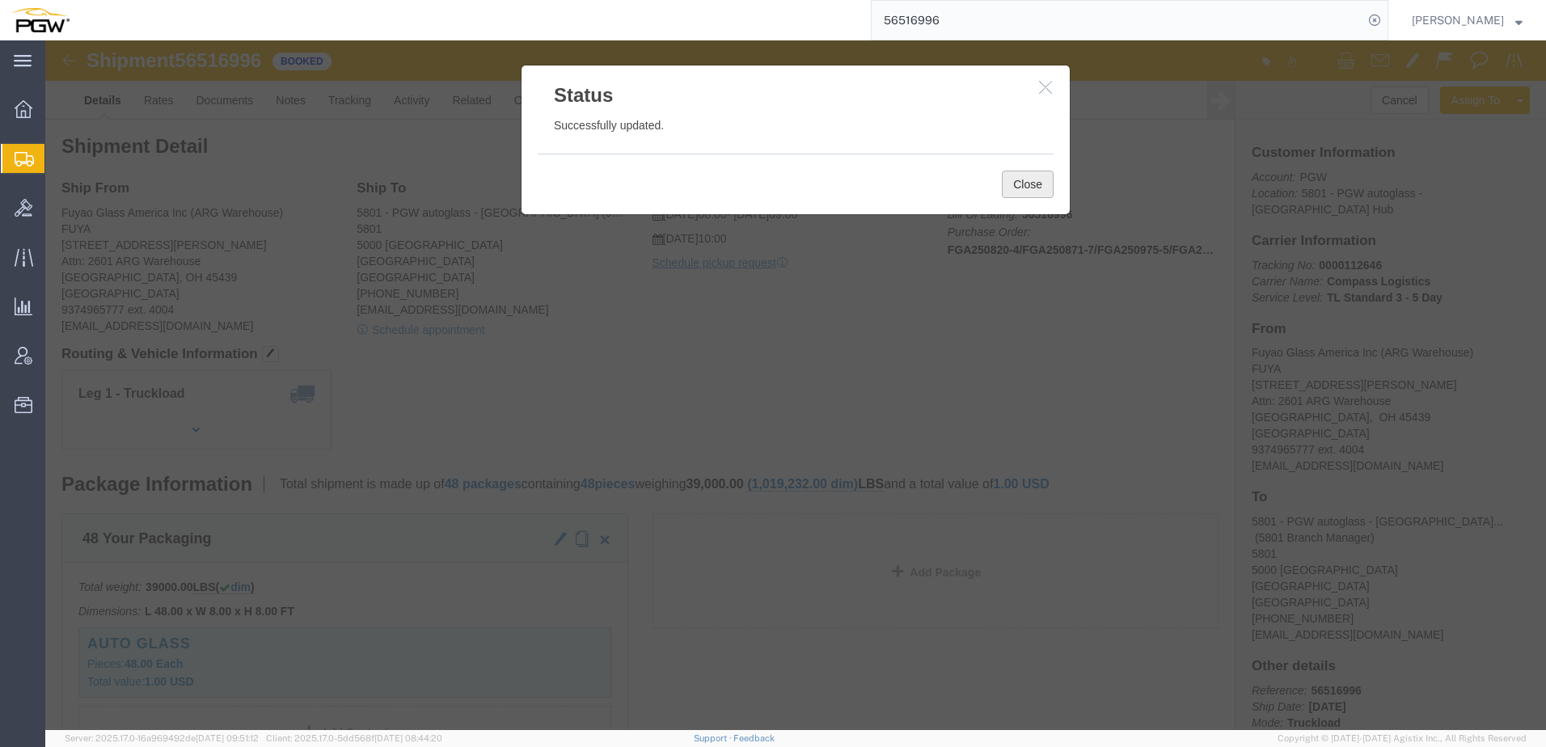
click button "Close"
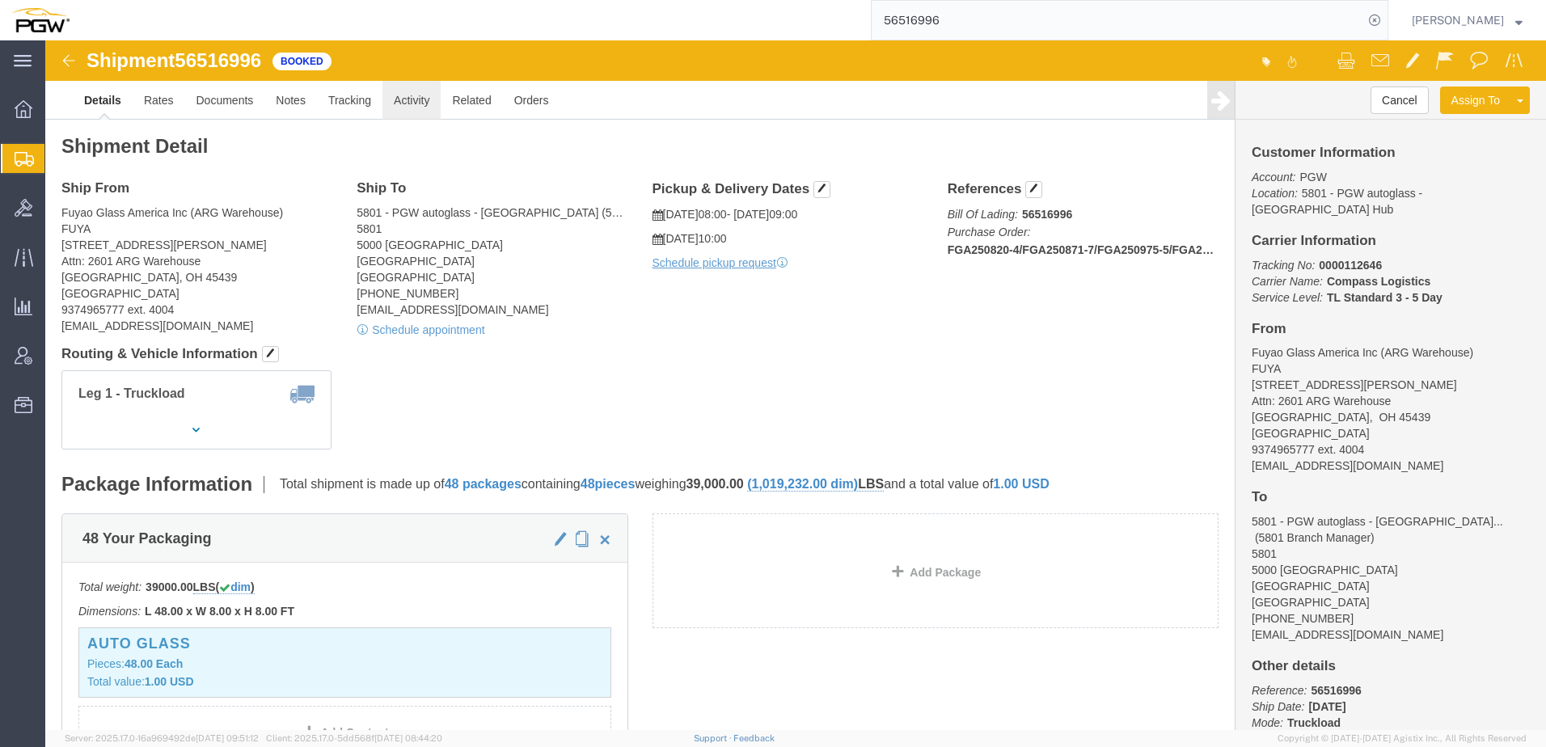
click link "Activity"
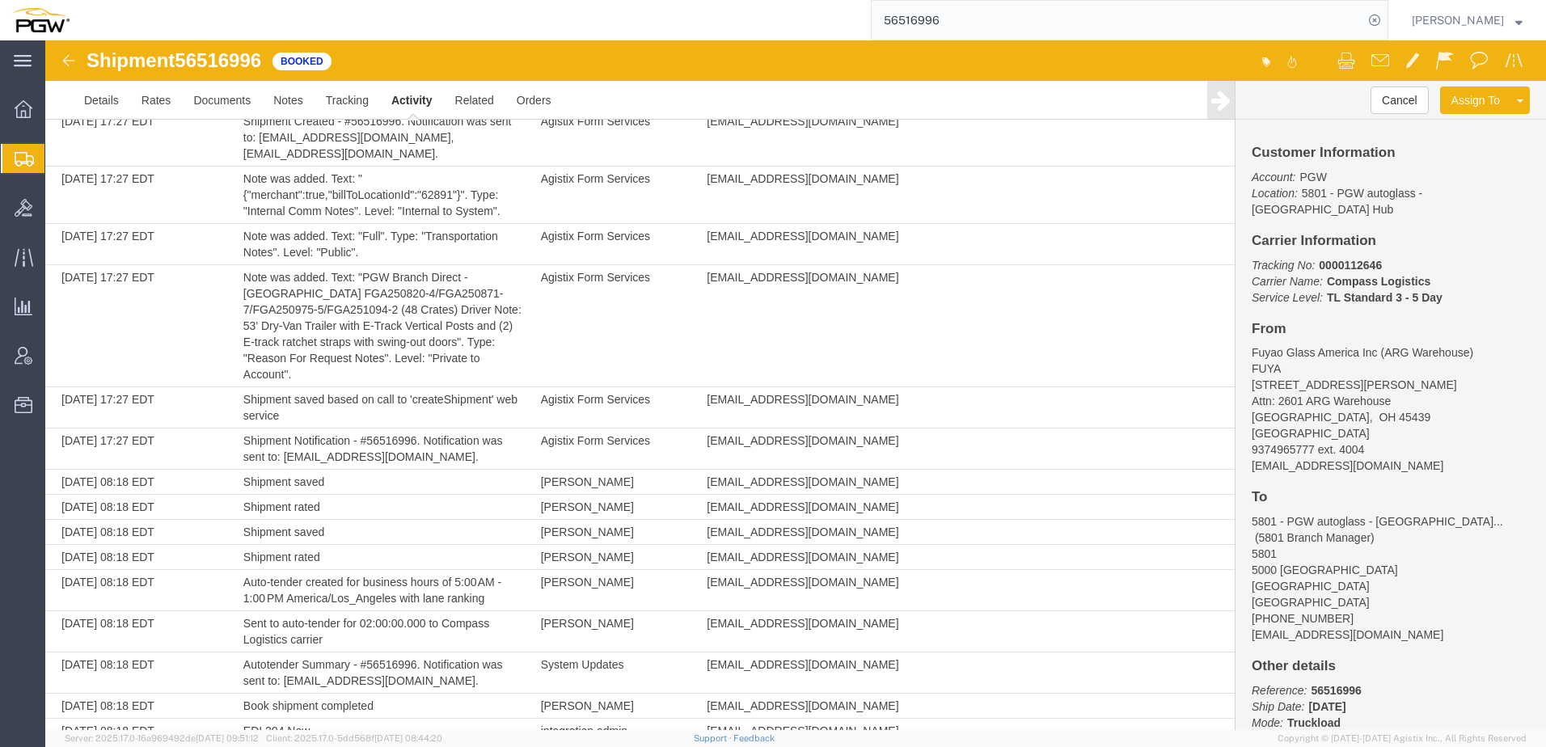
scroll to position [39, 0]
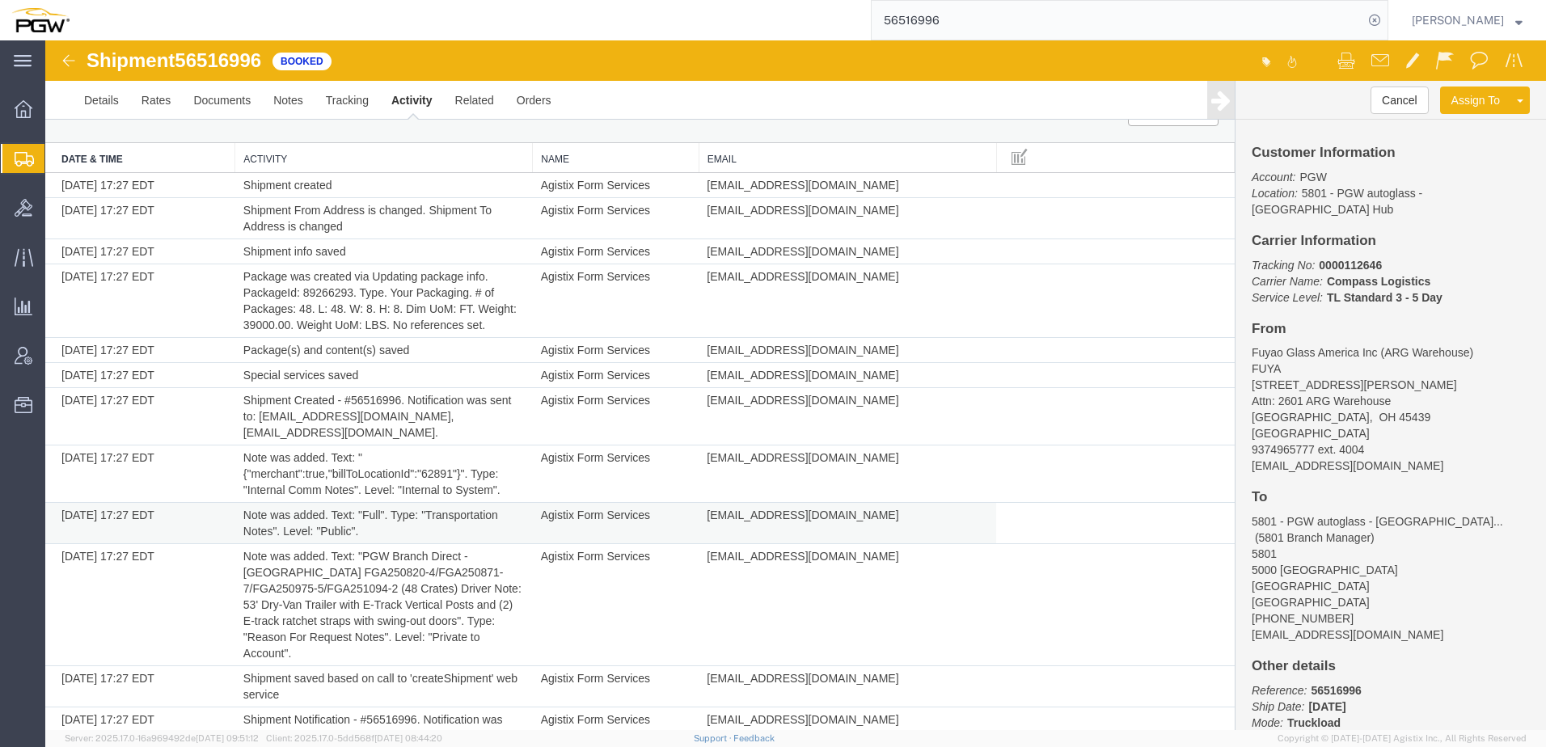
drag, startPoint x: 661, startPoint y: 513, endPoint x: 634, endPoint y: 530, distance: 32.7
click at [661, 513] on td "Agistix Form Services" at bounding box center [616, 523] width 167 height 41
click at [0, 0] on span "Shipment Manager" at bounding box center [0, 0] width 0 height 0
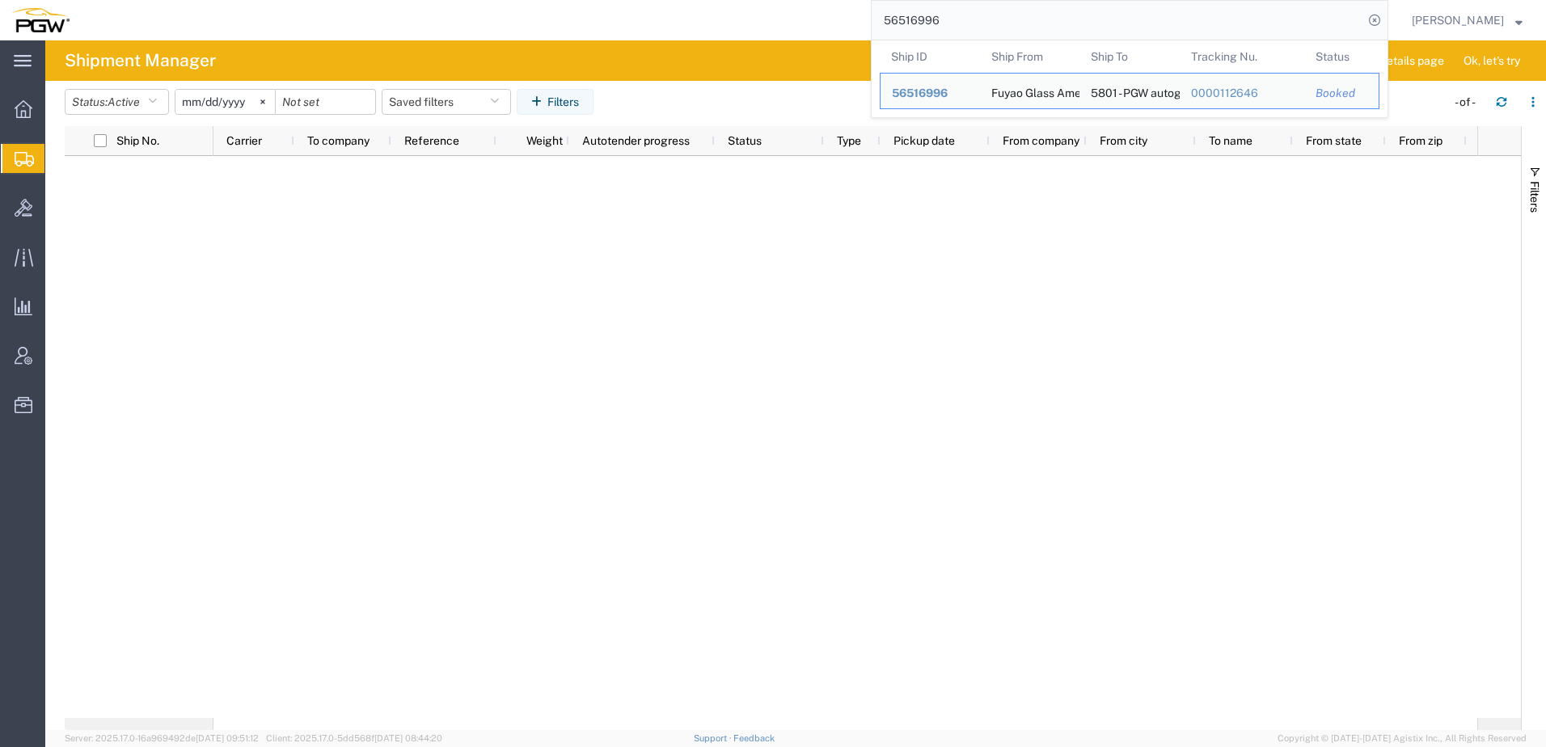
drag, startPoint x: 1003, startPoint y: 22, endPoint x: 513, endPoint y: 5, distance: 490.2
click at [522, 14] on div "56516996 Ship ID Ship From Ship To Tracking Nu. Status Ship ID 56516996 Ship Fr…" at bounding box center [734, 20] width 1307 height 40
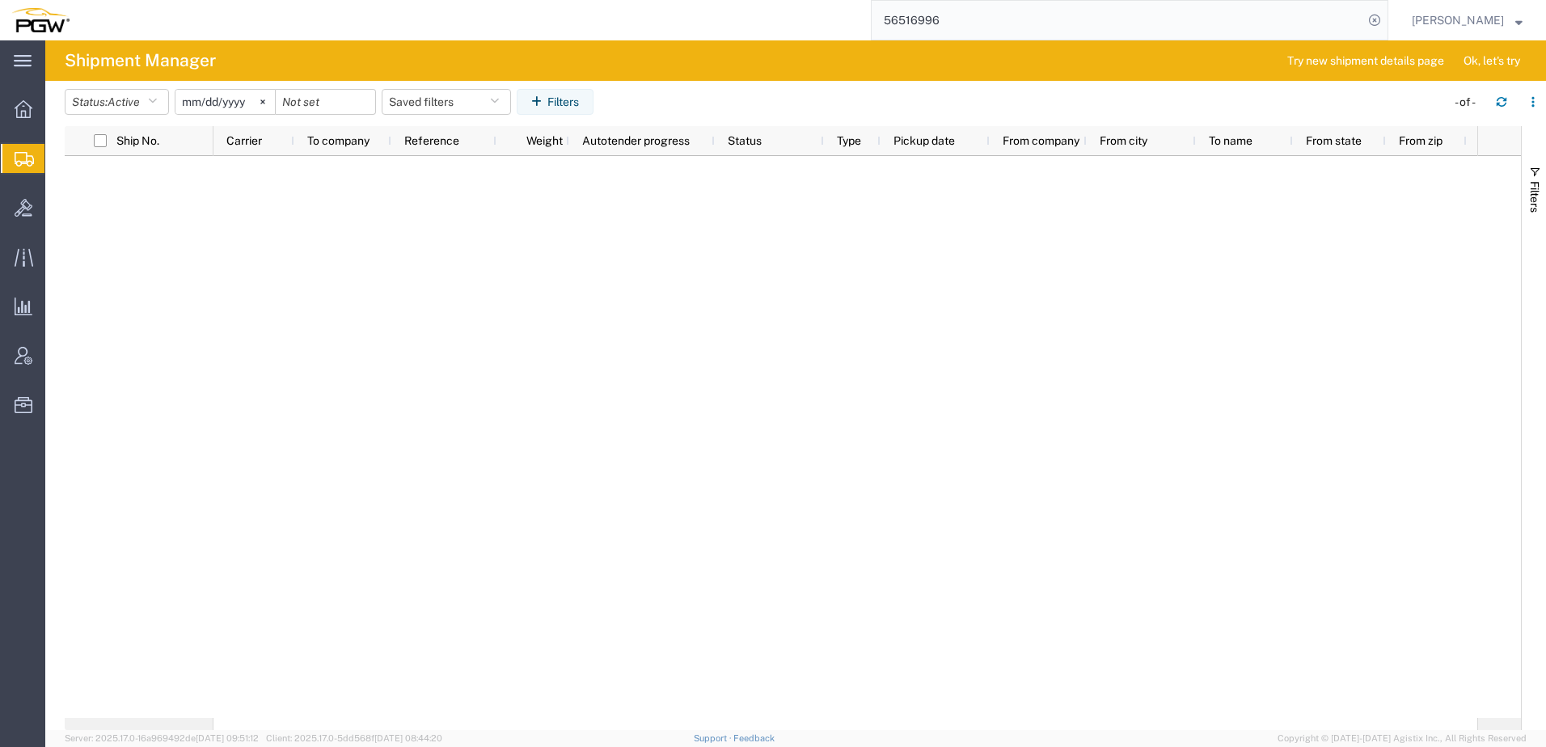
paste input "5406509"
type input "55406509"
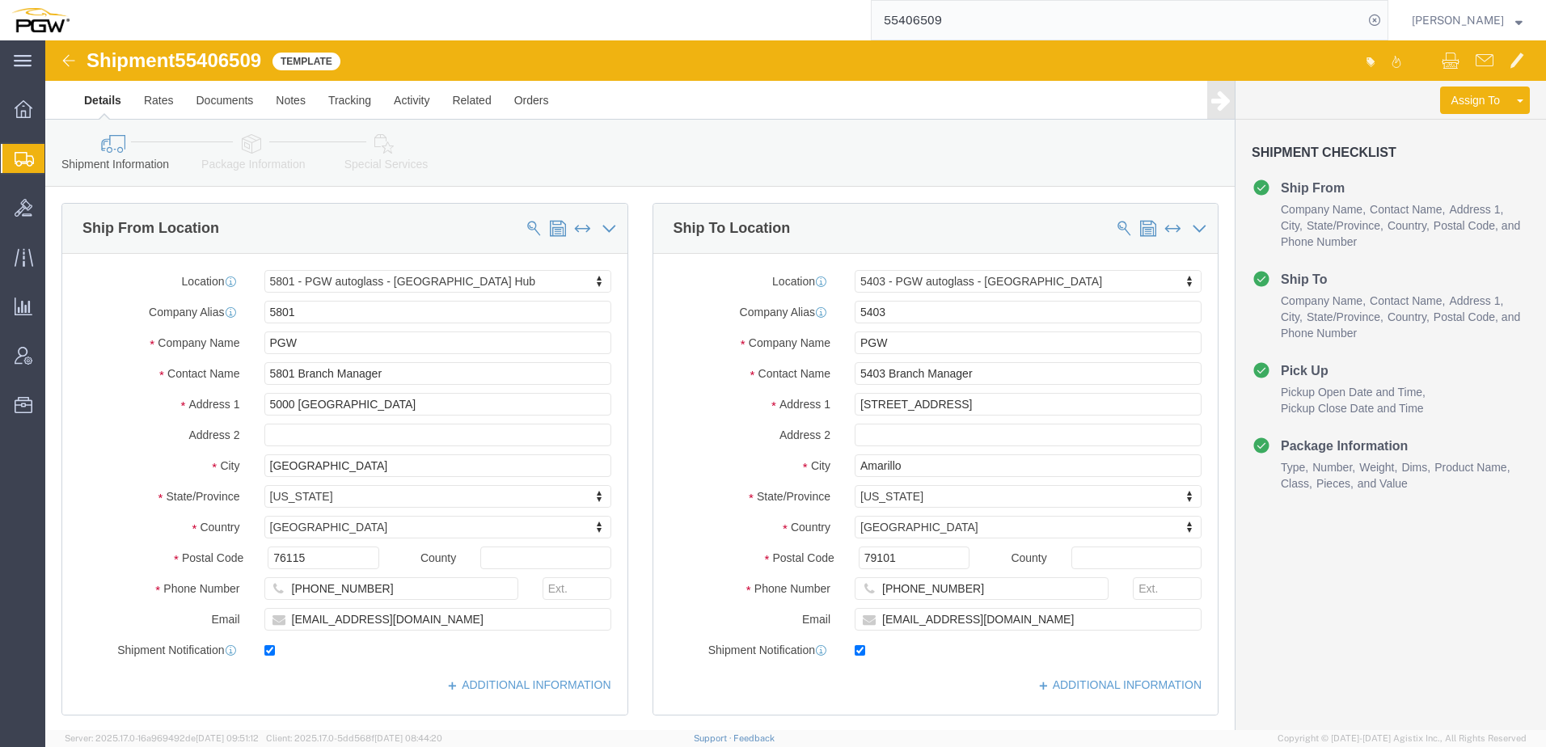
select select "62891"
select select "28259"
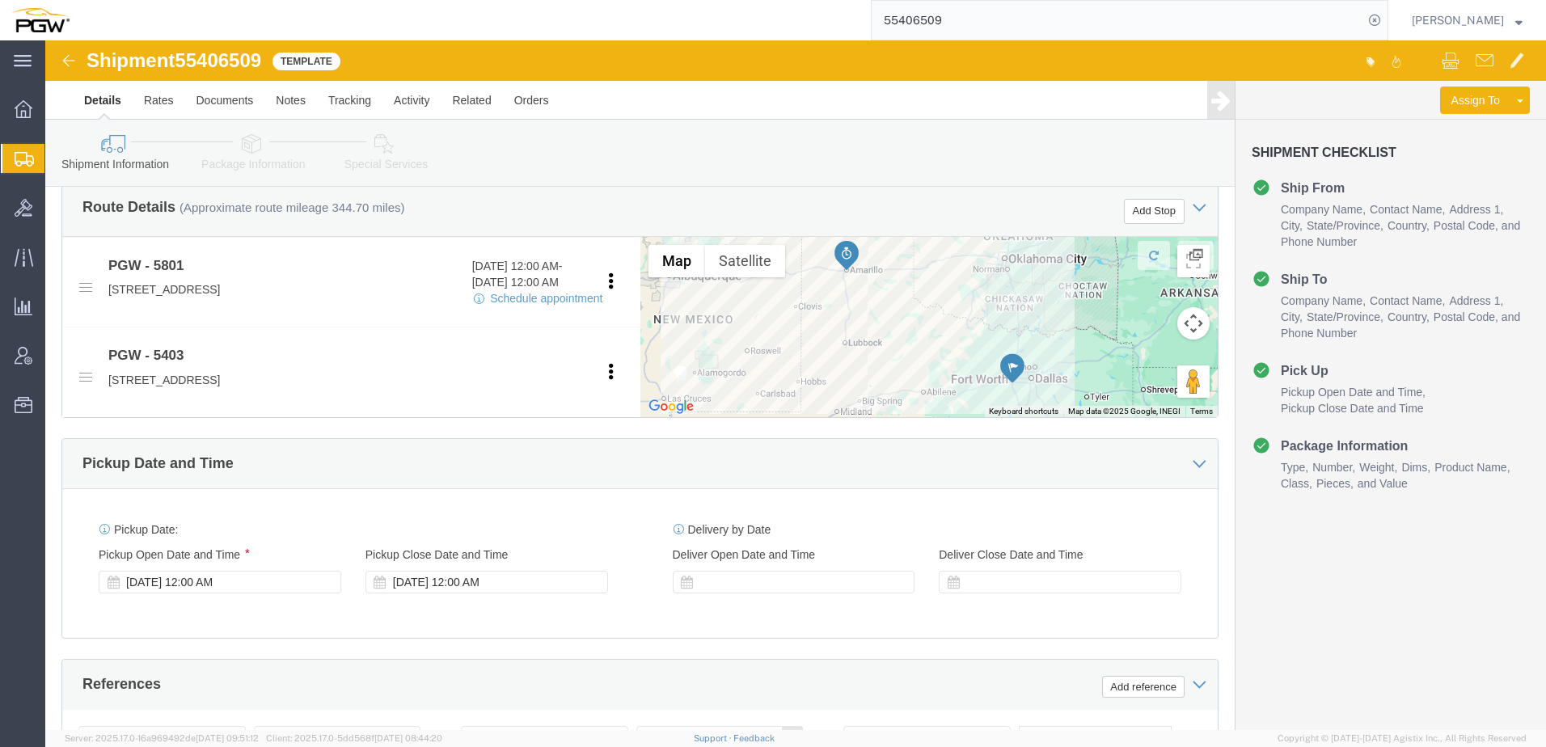
scroll to position [162, 0]
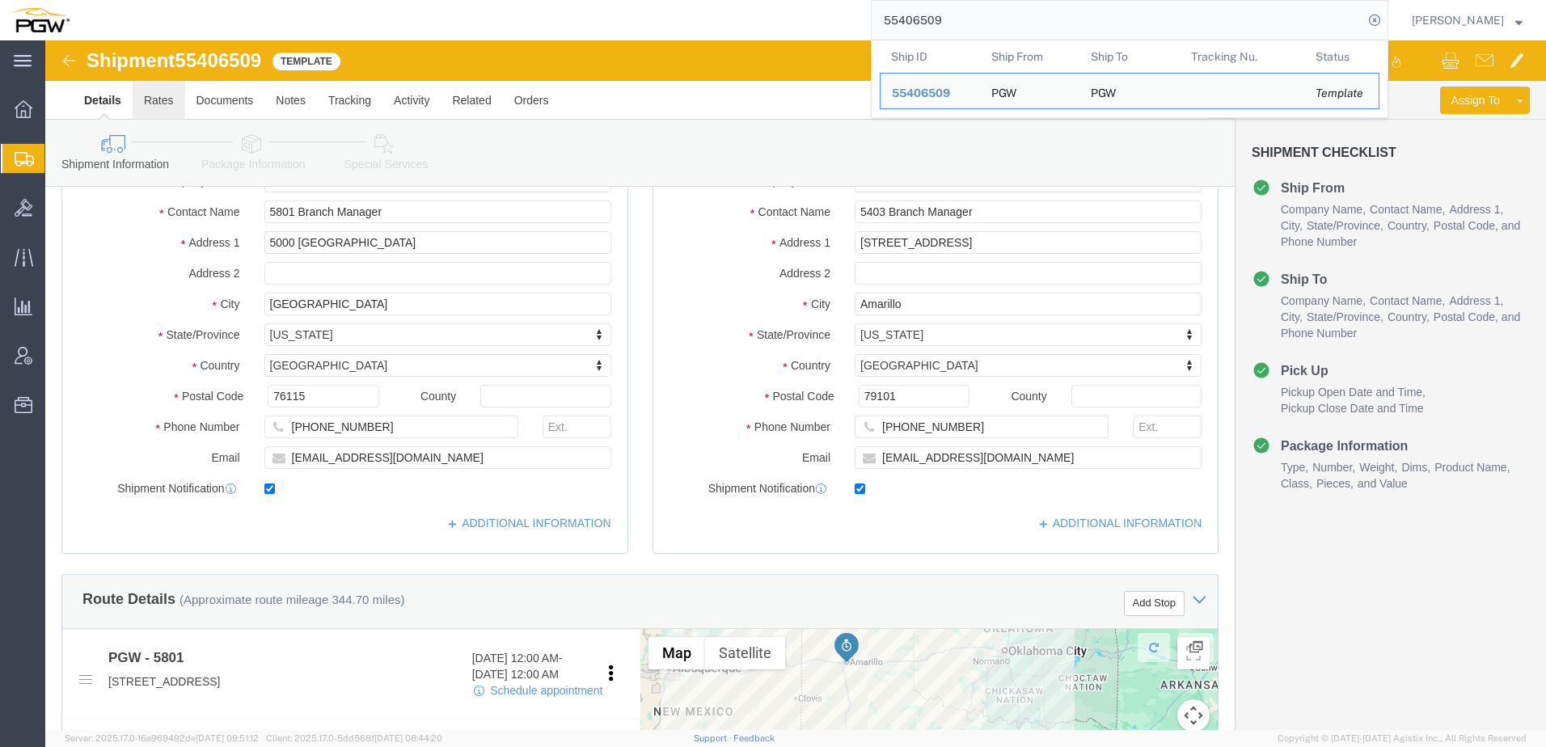
click link "Rates"
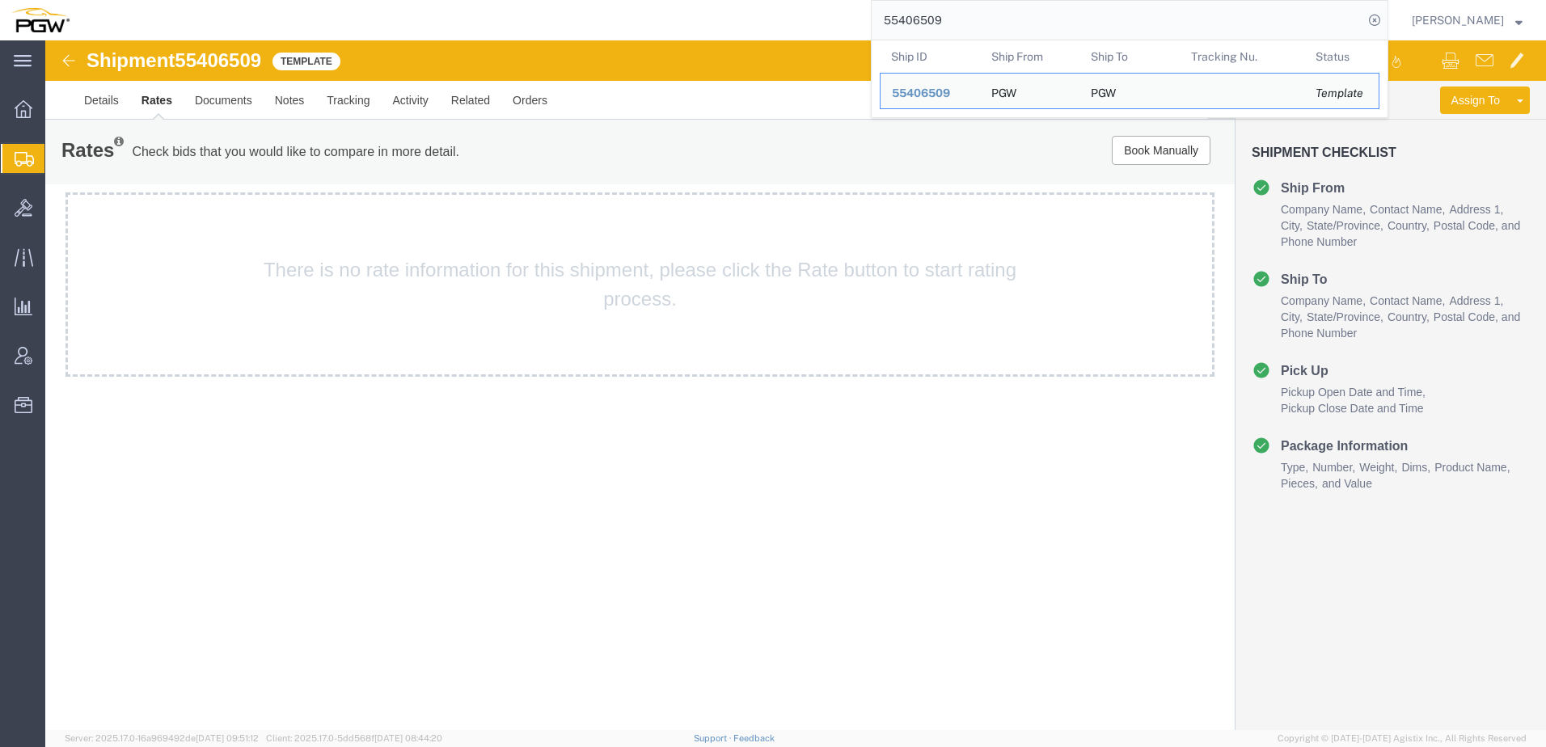
drag, startPoint x: 998, startPoint y: 20, endPoint x: 10, endPoint y: 13, distance: 988.0
click at [76, 24] on nav "55406509 Ship ID Ship From Ship To Tracking Nu. Status Ship ID 55406509 Ship Fr…" at bounding box center [778, 20] width 1535 height 40
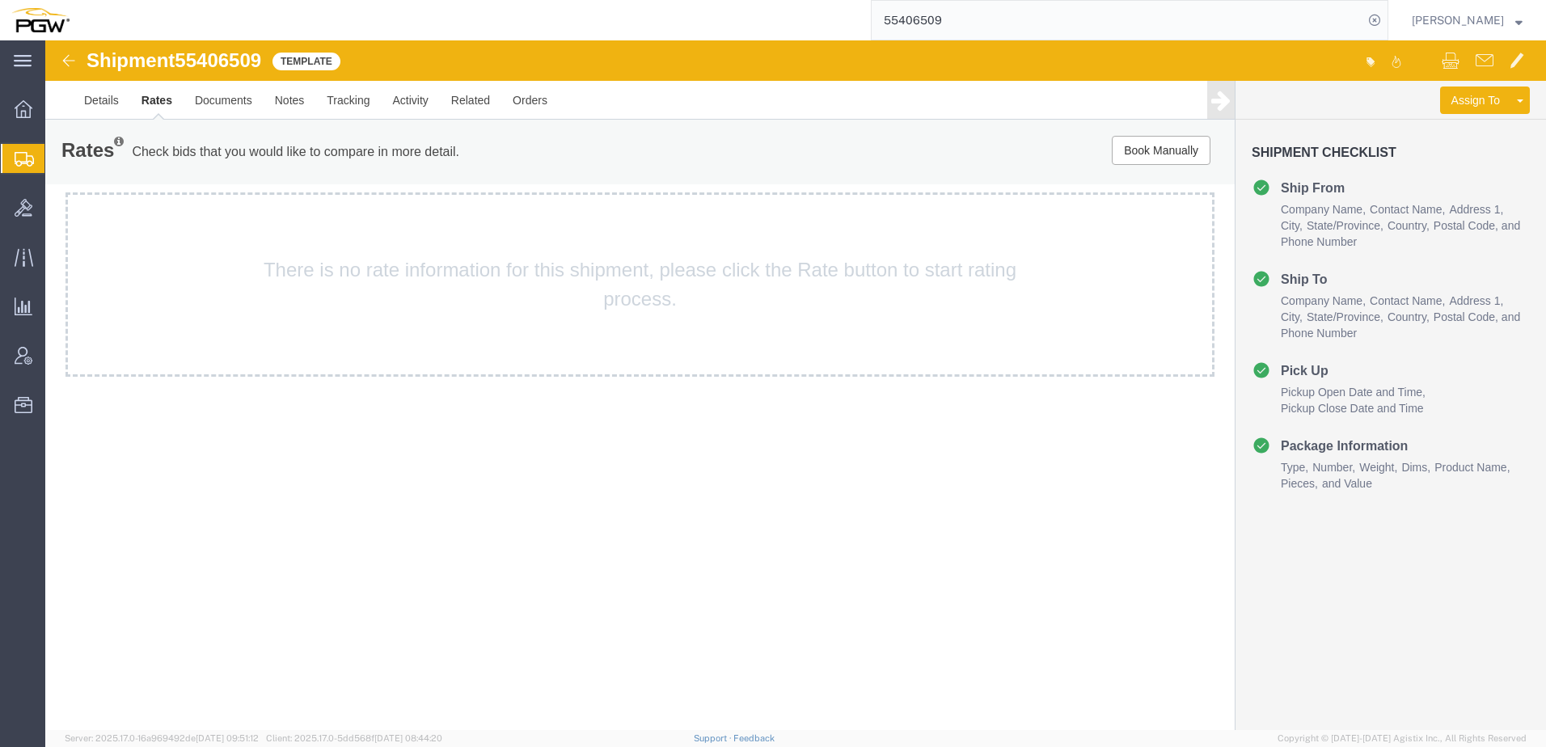
paste input "4864965"
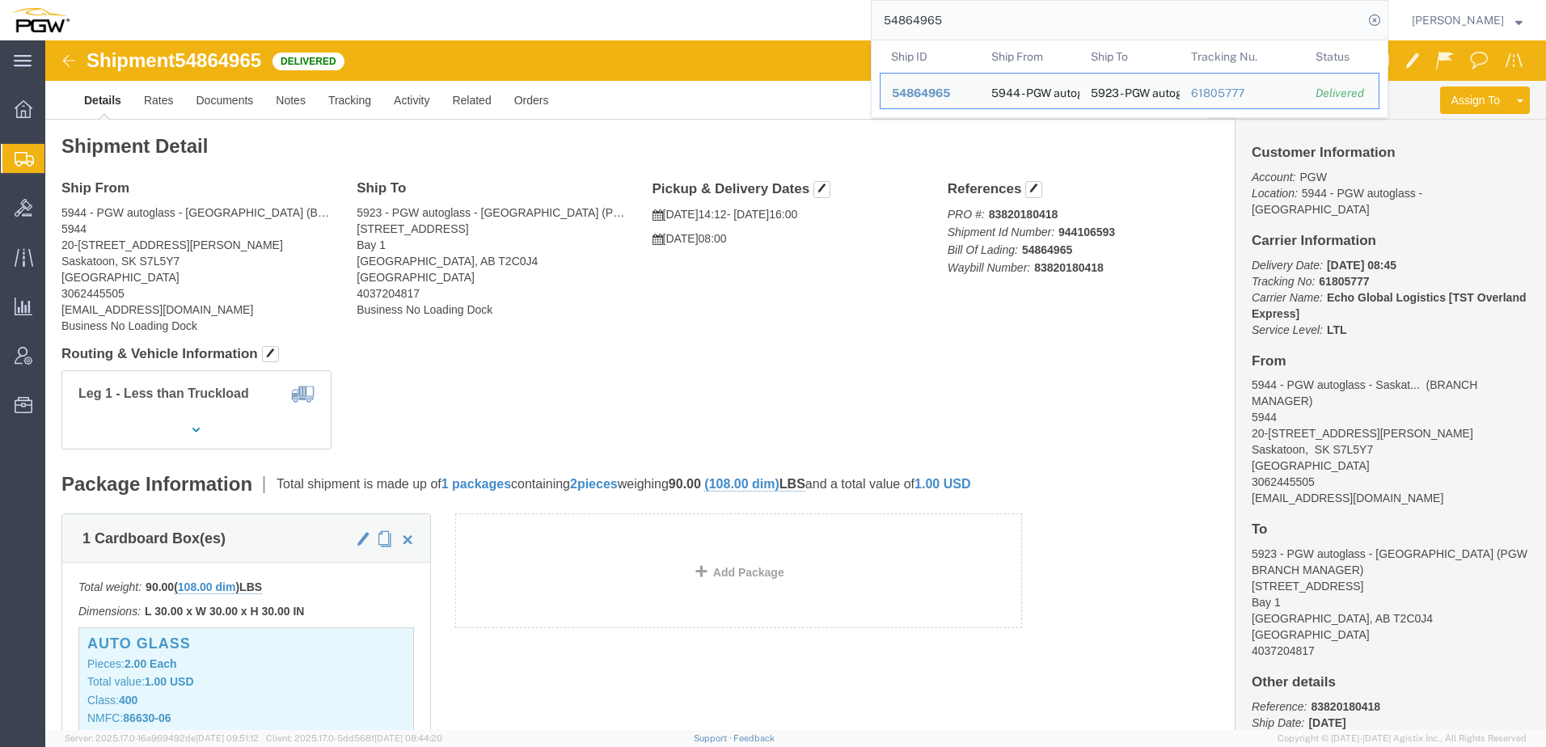
click div "Ship From 5944 - PGW autoglass - [GEOGRAPHIC_DATA] (BRANCH MANAGER) 5944 20-[GE…"
drag, startPoint x: 1133, startPoint y: 29, endPoint x: 260, endPoint y: 6, distance: 874.3
click at [260, 6] on div "54864965 Ship ID Ship From Ship To Tracking Nu. Status Ship ID 54864965 Ship Fr…" at bounding box center [734, 20] width 1307 height 40
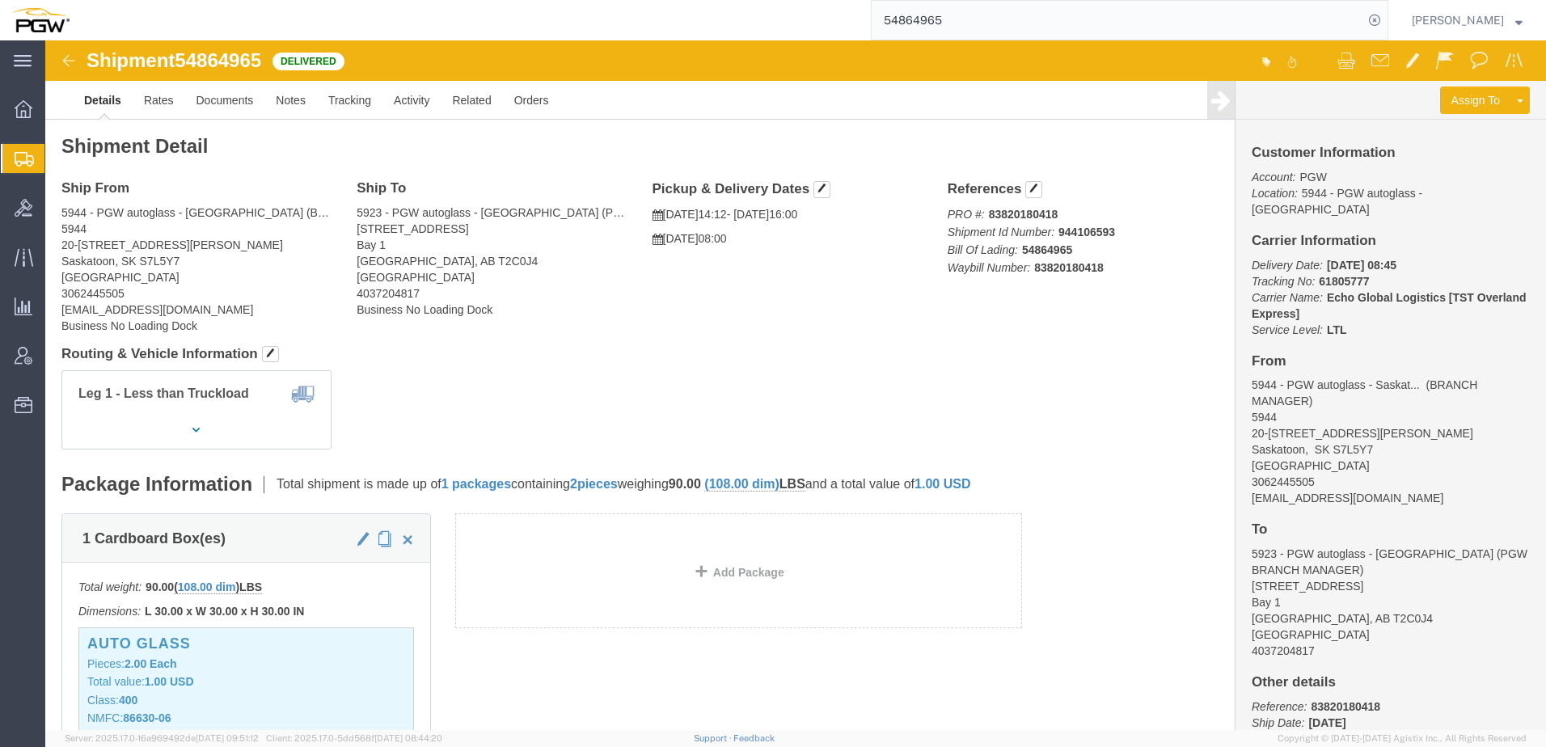
paste input "6513793"
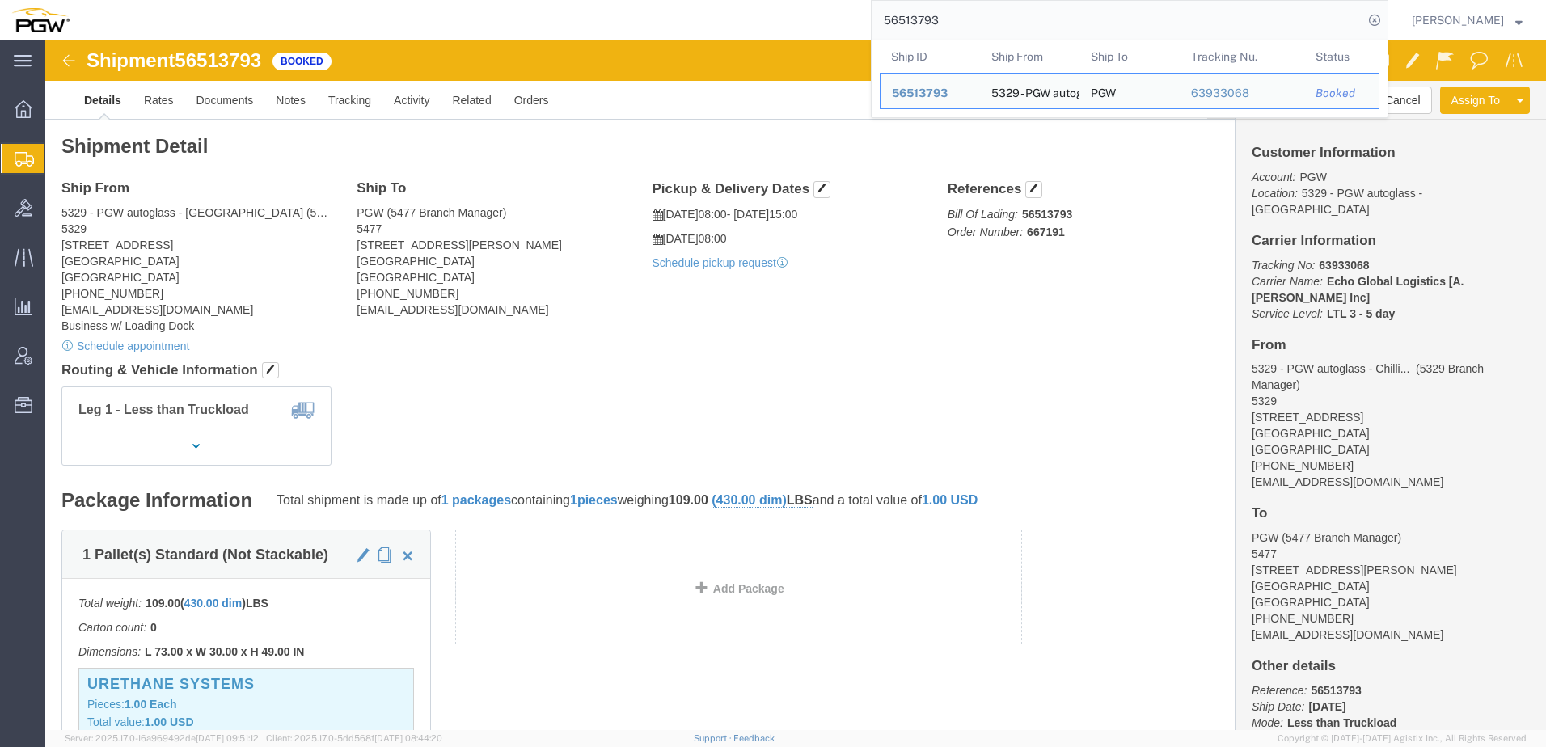
drag, startPoint x: 1002, startPoint y: 24, endPoint x: 393, endPoint y: 23, distance: 608.8
click at [407, 14] on div "56513793 Ship ID Ship From Ship To Tracking Nu. Status Ship ID 56513793 Ship Fr…" at bounding box center [734, 20] width 1307 height 40
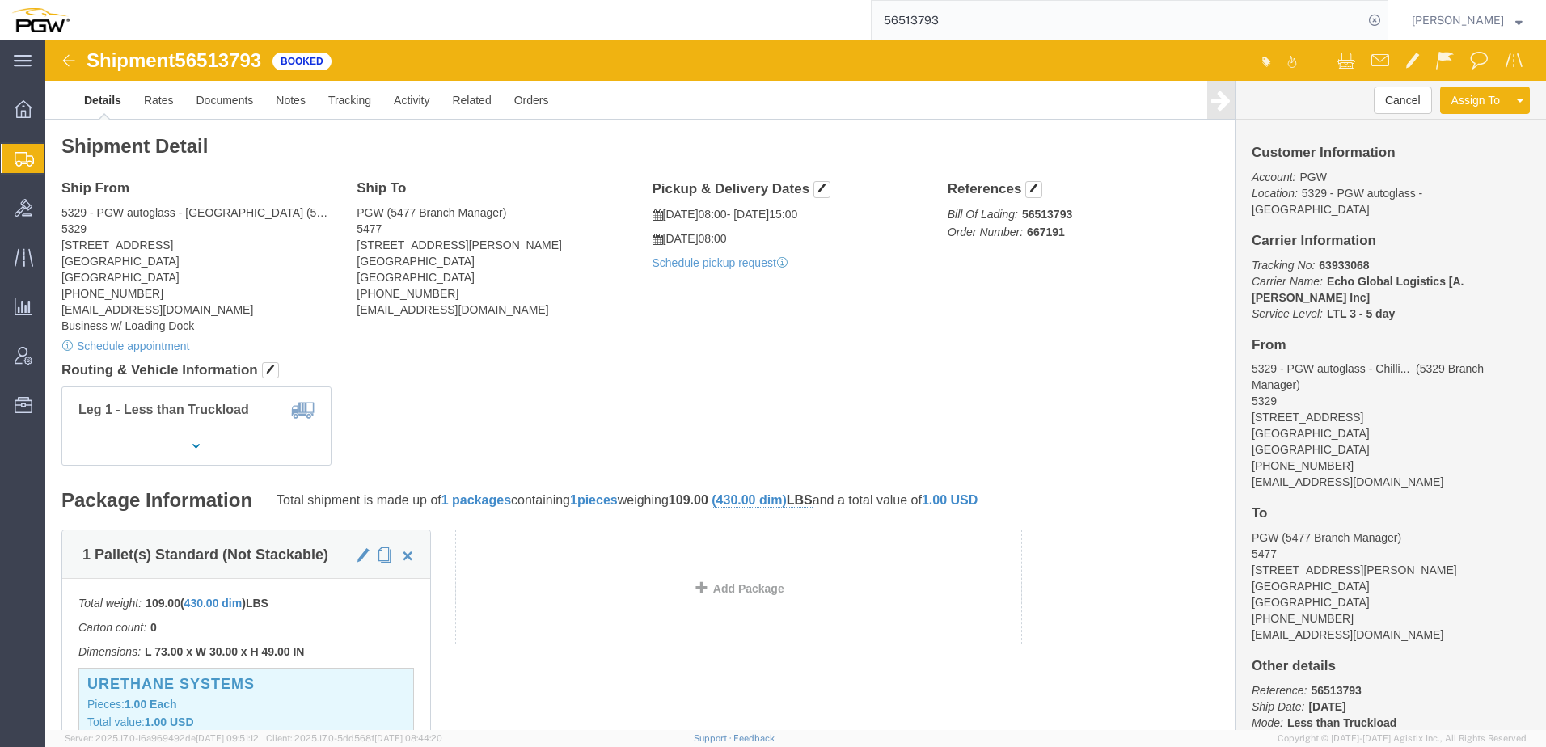
paste input "518522"
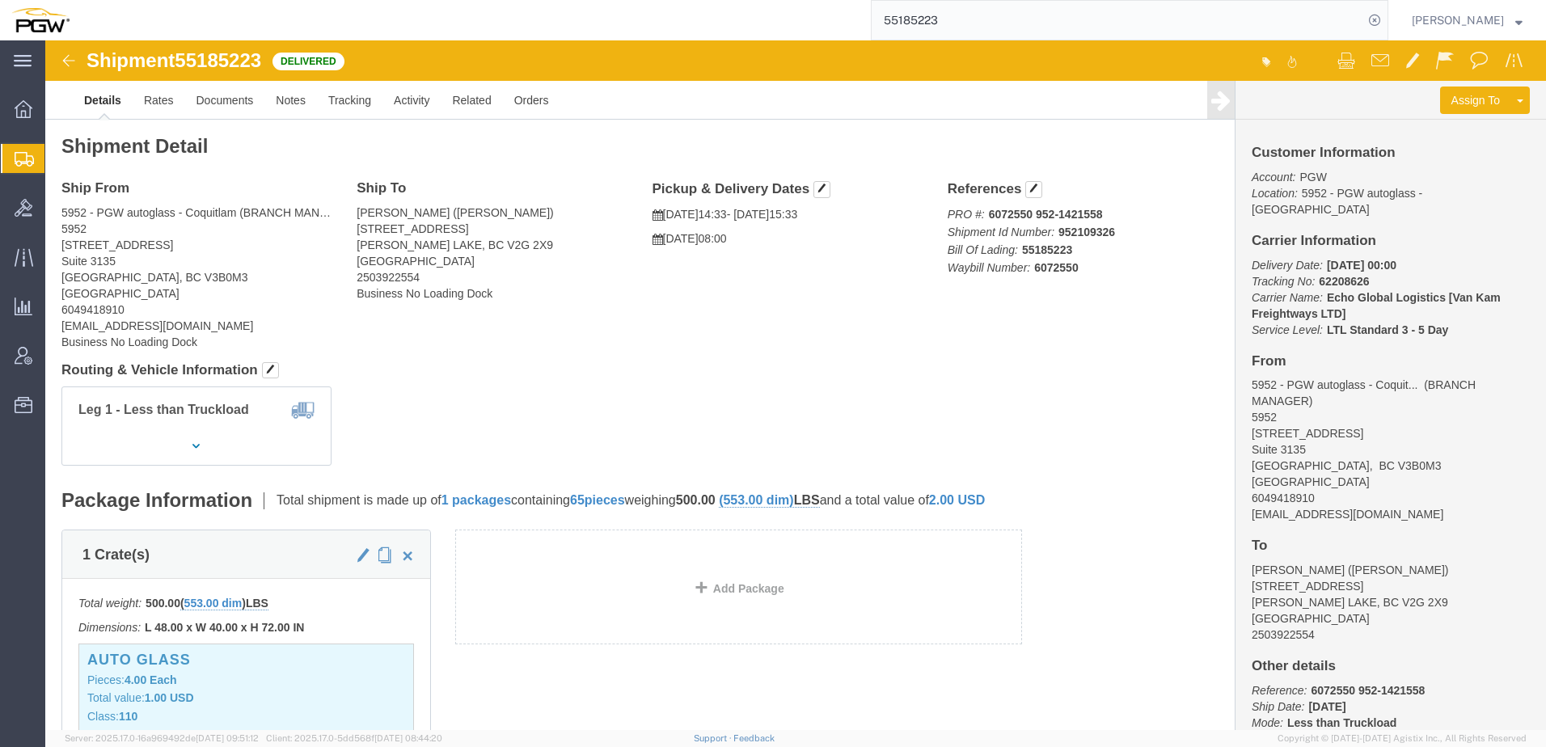
drag, startPoint x: 611, startPoint y: 257, endPoint x: 609, endPoint y: 358, distance: 101.1
click div "Ship From 5952 - PGW autoglass - Coquitlam (BRANCH MANAGER) [GEOGRAPHIC_DATA][S…"
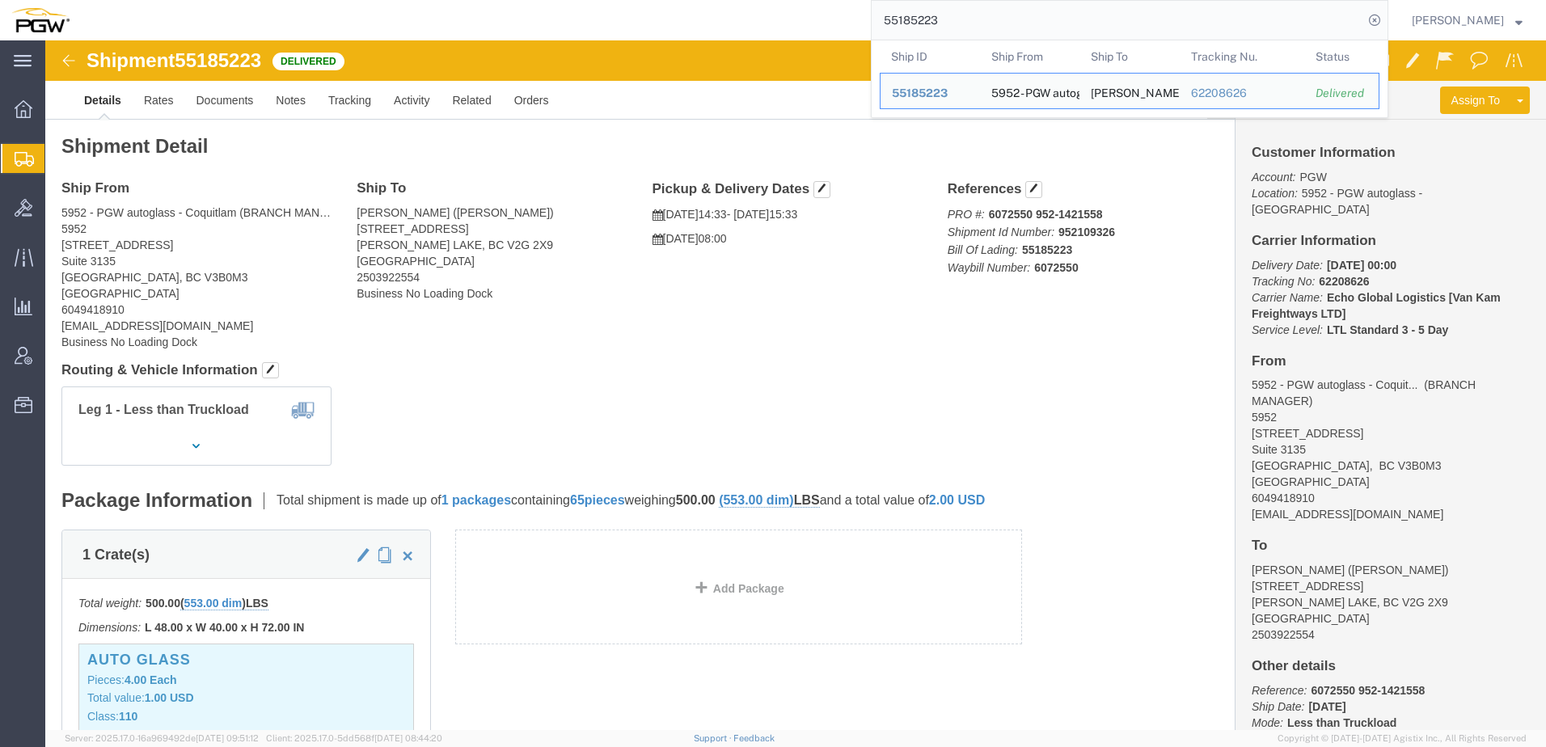
drag, startPoint x: 1068, startPoint y: 28, endPoint x: 247, endPoint y: 1, distance: 821.1
click at [270, 2] on div "55185223 Ship ID Ship From Ship To Tracking Nu. Status Ship ID 55185223 Ship Fr…" at bounding box center [734, 20] width 1307 height 40
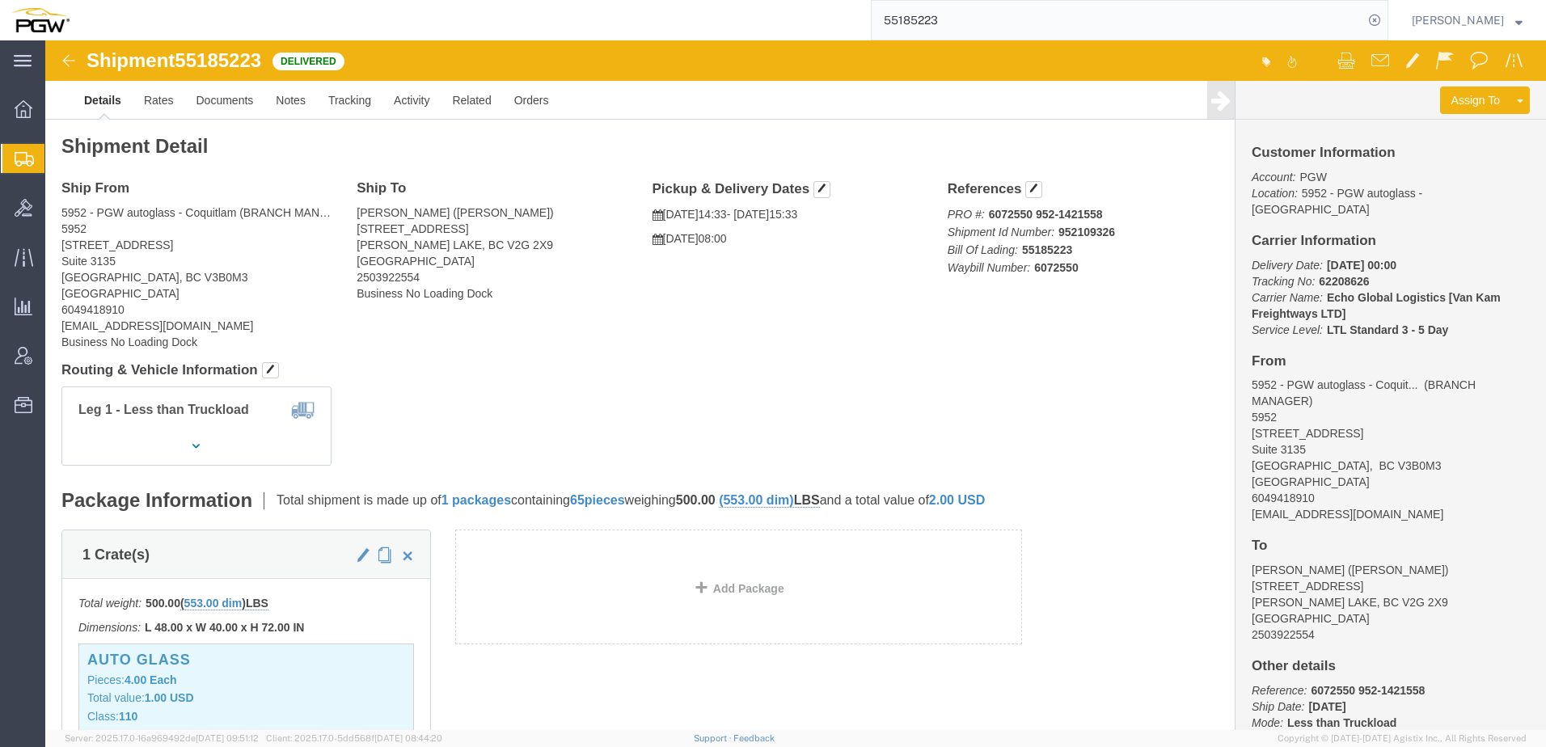
paste input "052476"
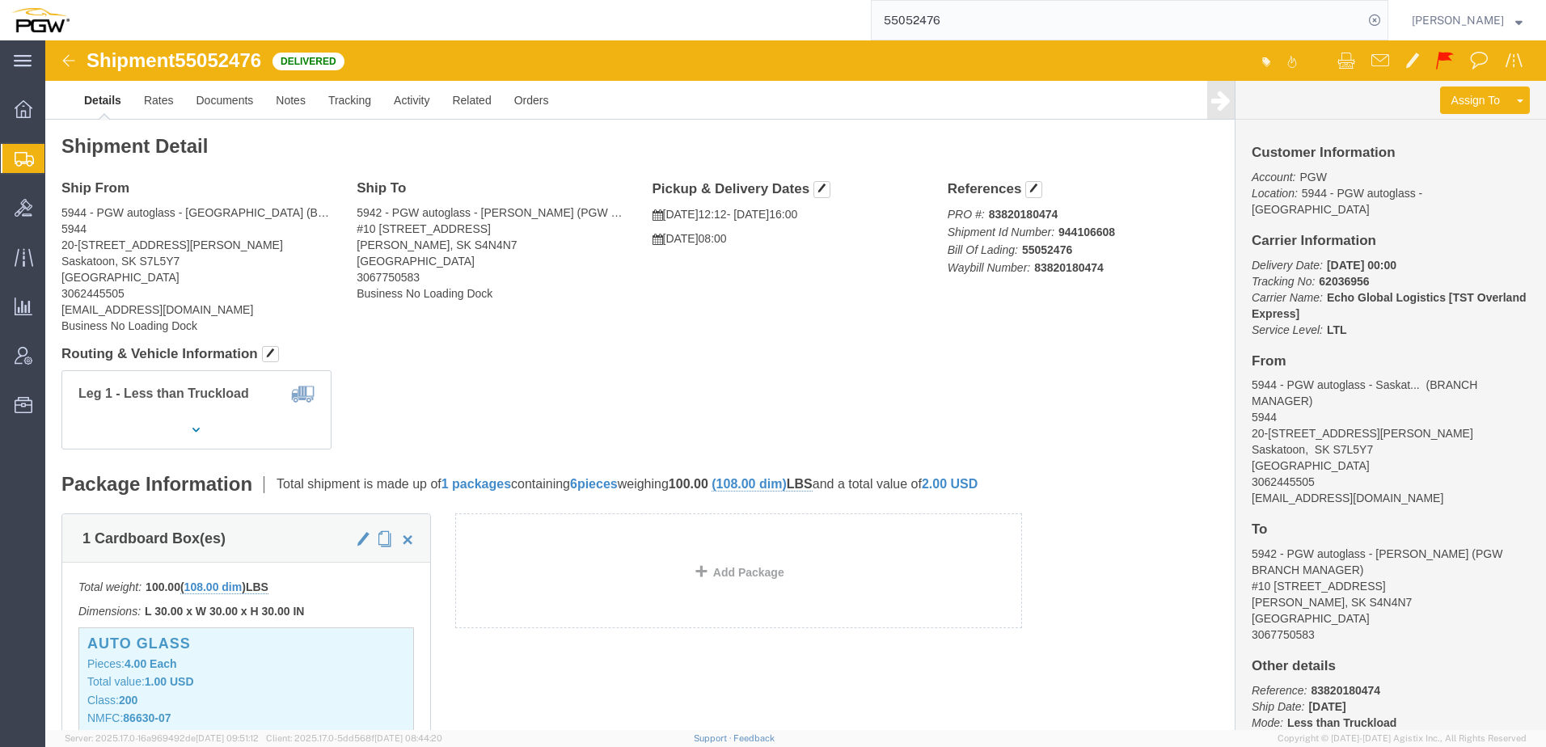
drag, startPoint x: 554, startPoint y: 373, endPoint x: 1040, endPoint y: 475, distance: 496.6
click div "Leg 1 - Less than Truckload"
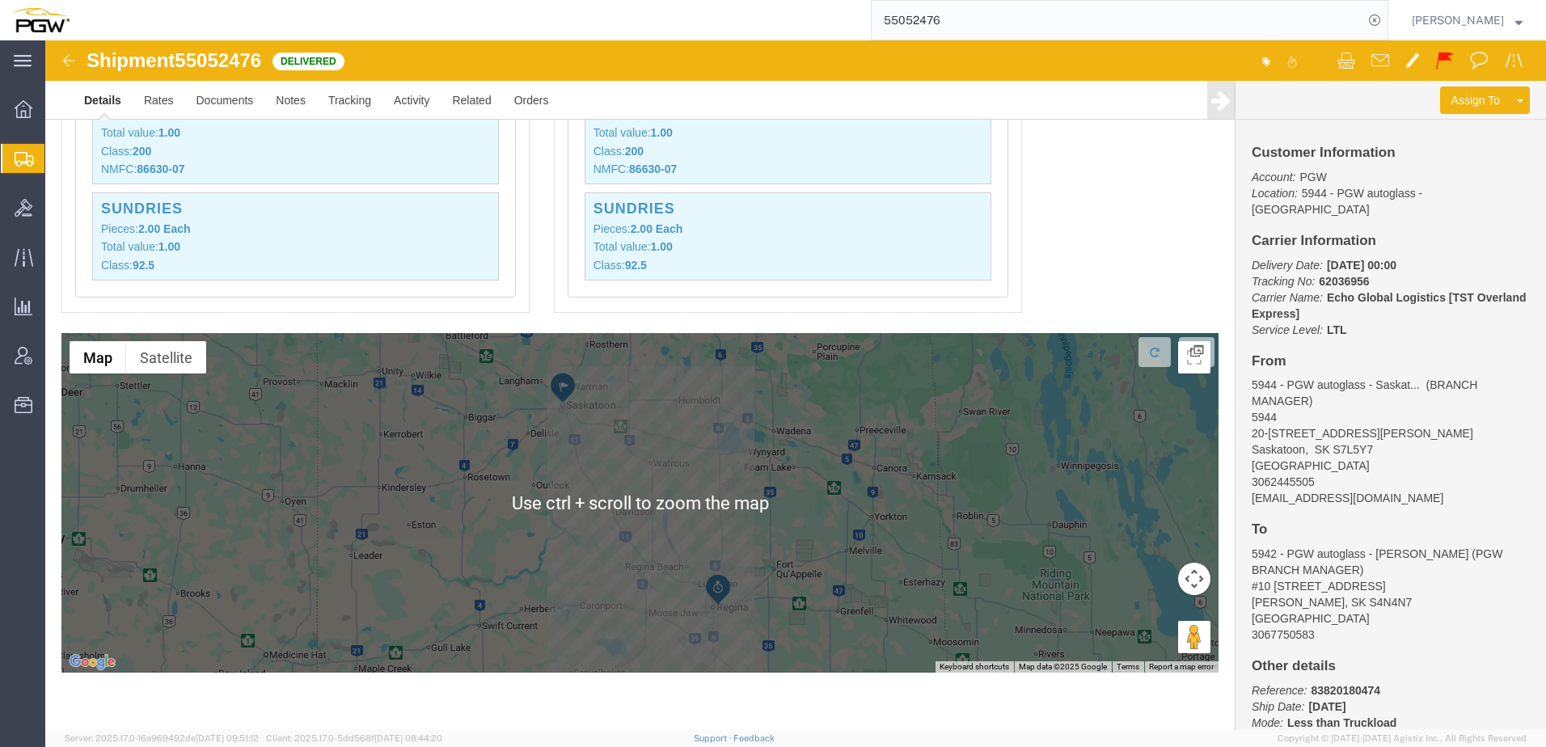
scroll to position [1134, 0]
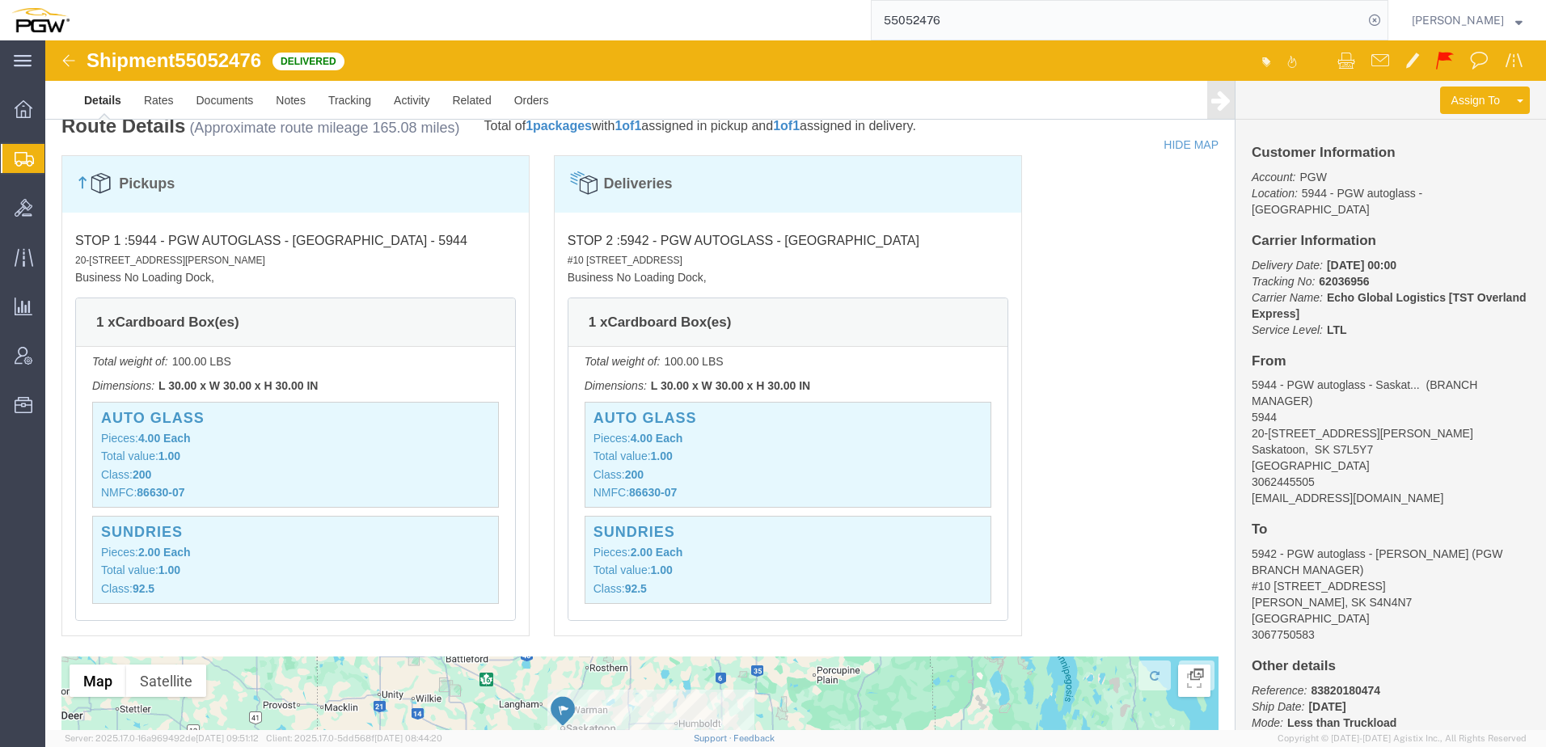
click at [1047, 8] on input "55052476" at bounding box center [1118, 20] width 492 height 39
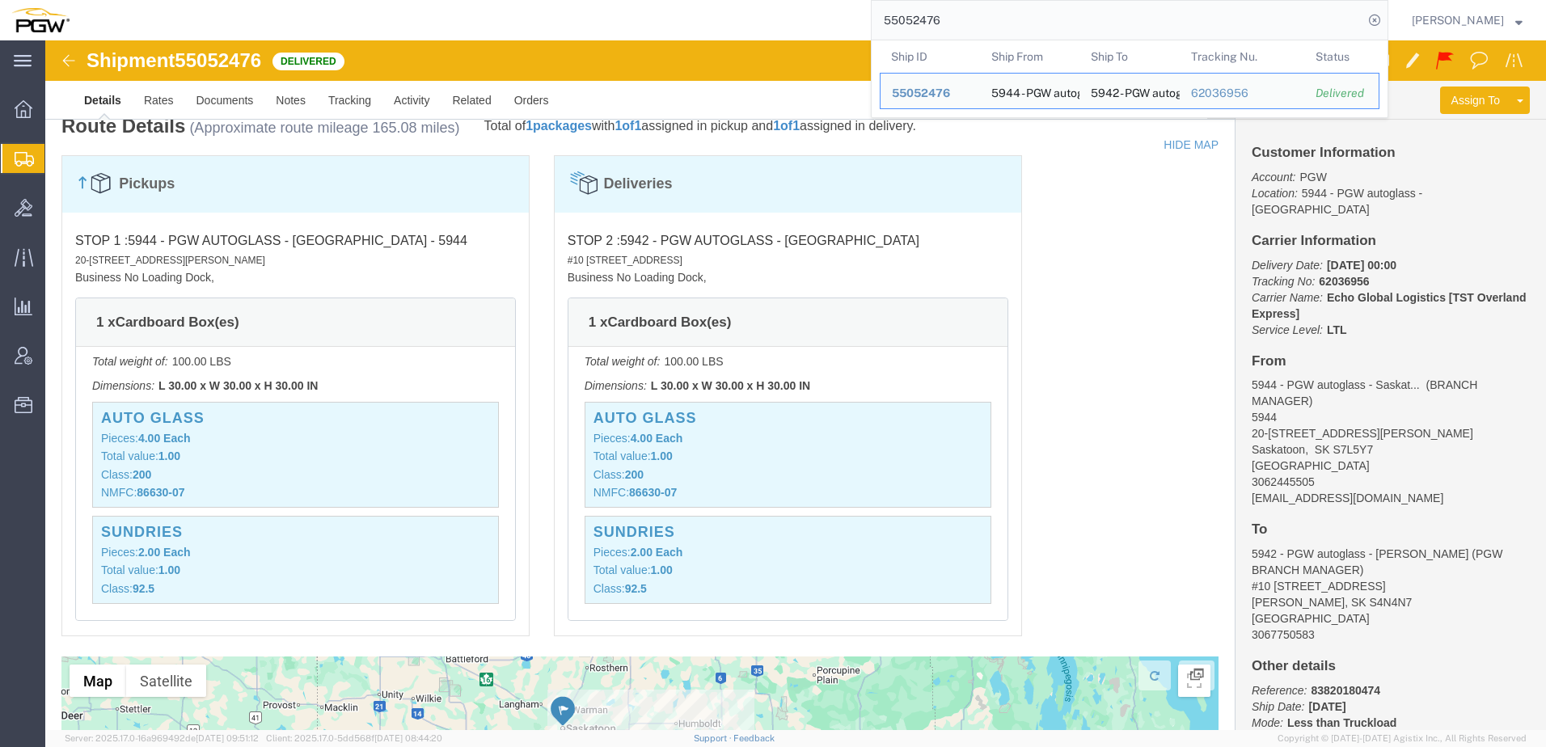
drag, startPoint x: 1039, startPoint y: 18, endPoint x: 863, endPoint y: 15, distance: 176.3
click at [863, 15] on div "55052476 Ship ID Ship From Ship To Tracking Nu. Status Ship ID 55052476 Ship Fr…" at bounding box center [734, 20] width 1307 height 40
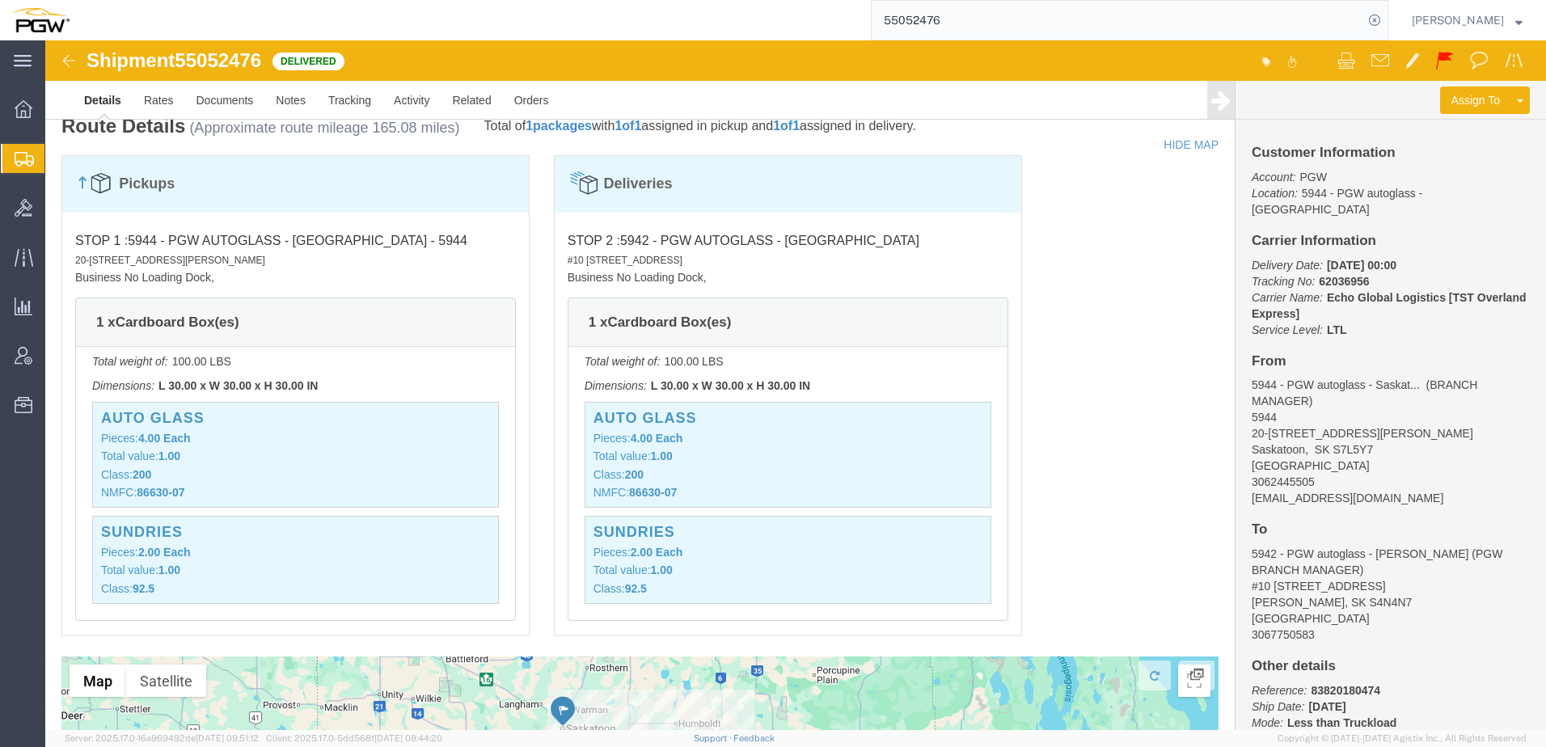
click at [1101, 23] on input "55052476" at bounding box center [1118, 20] width 492 height 39
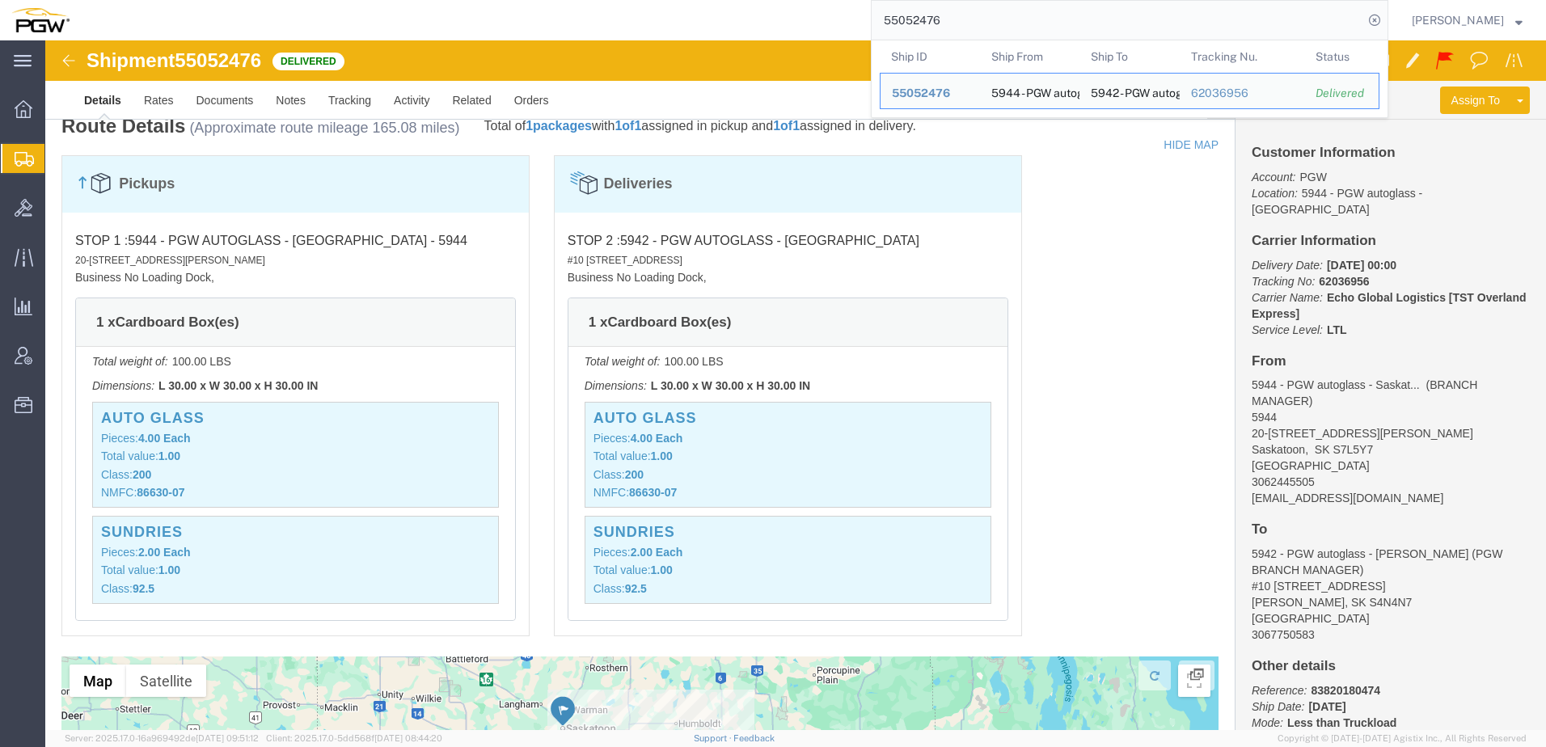
drag, startPoint x: 1101, startPoint y: 23, endPoint x: 871, endPoint y: 27, distance: 230.4
click at [872, 27] on div "55052476 Ship ID Ship From Ship To Tracking Nu. Status Ship ID 55052476 Ship Fr…" at bounding box center [734, 20] width 1307 height 40
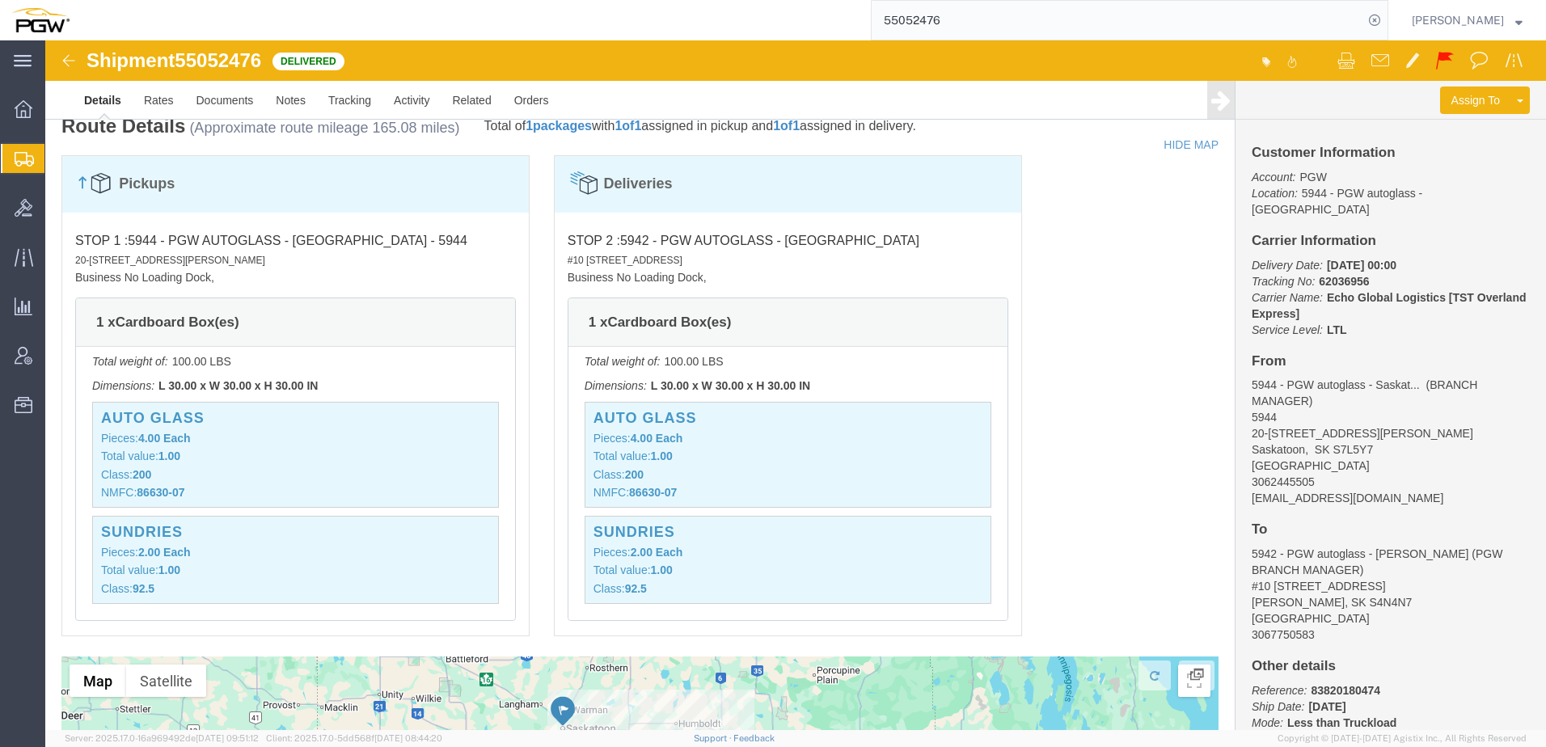
paste input "651704"
type input "56517046"
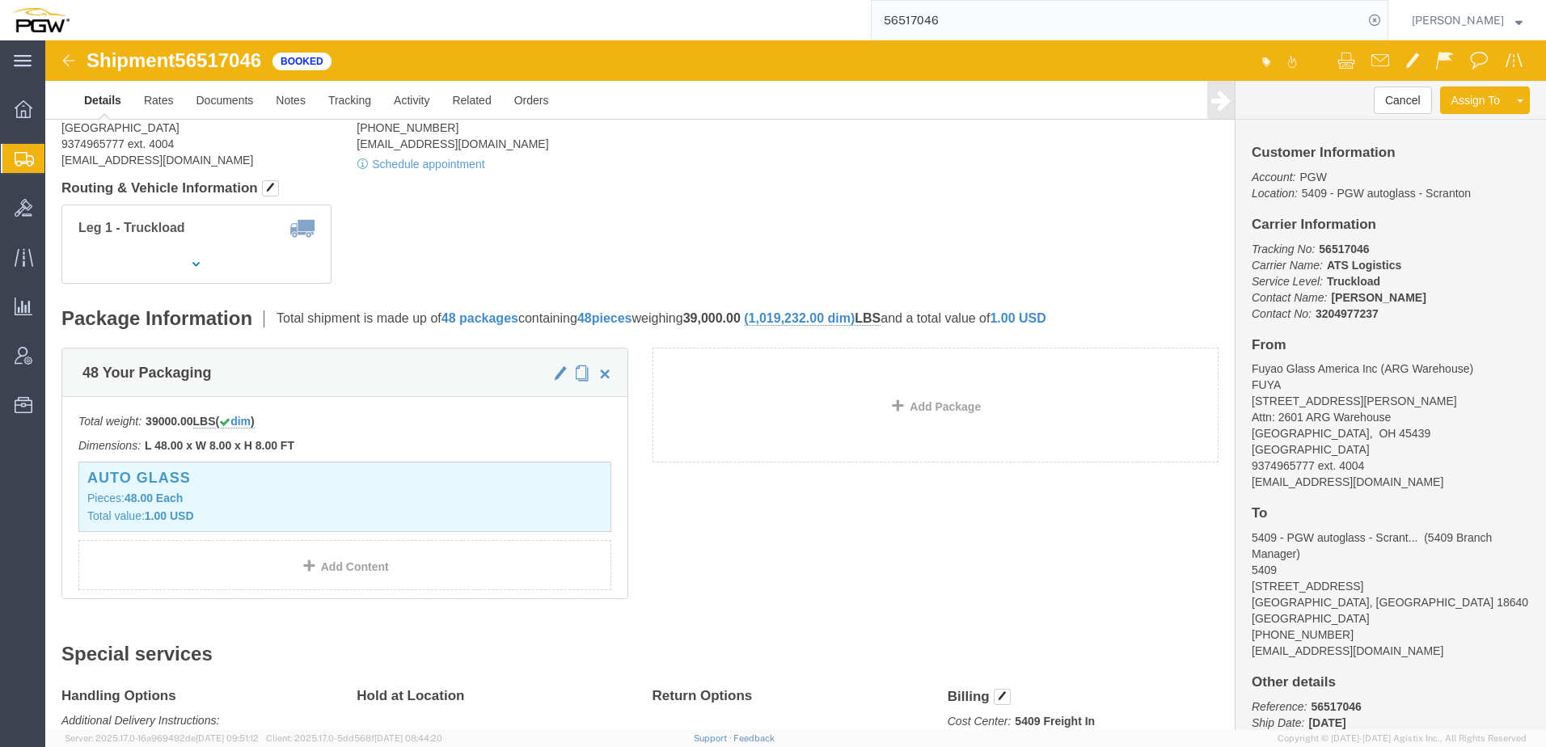
scroll to position [2, 0]
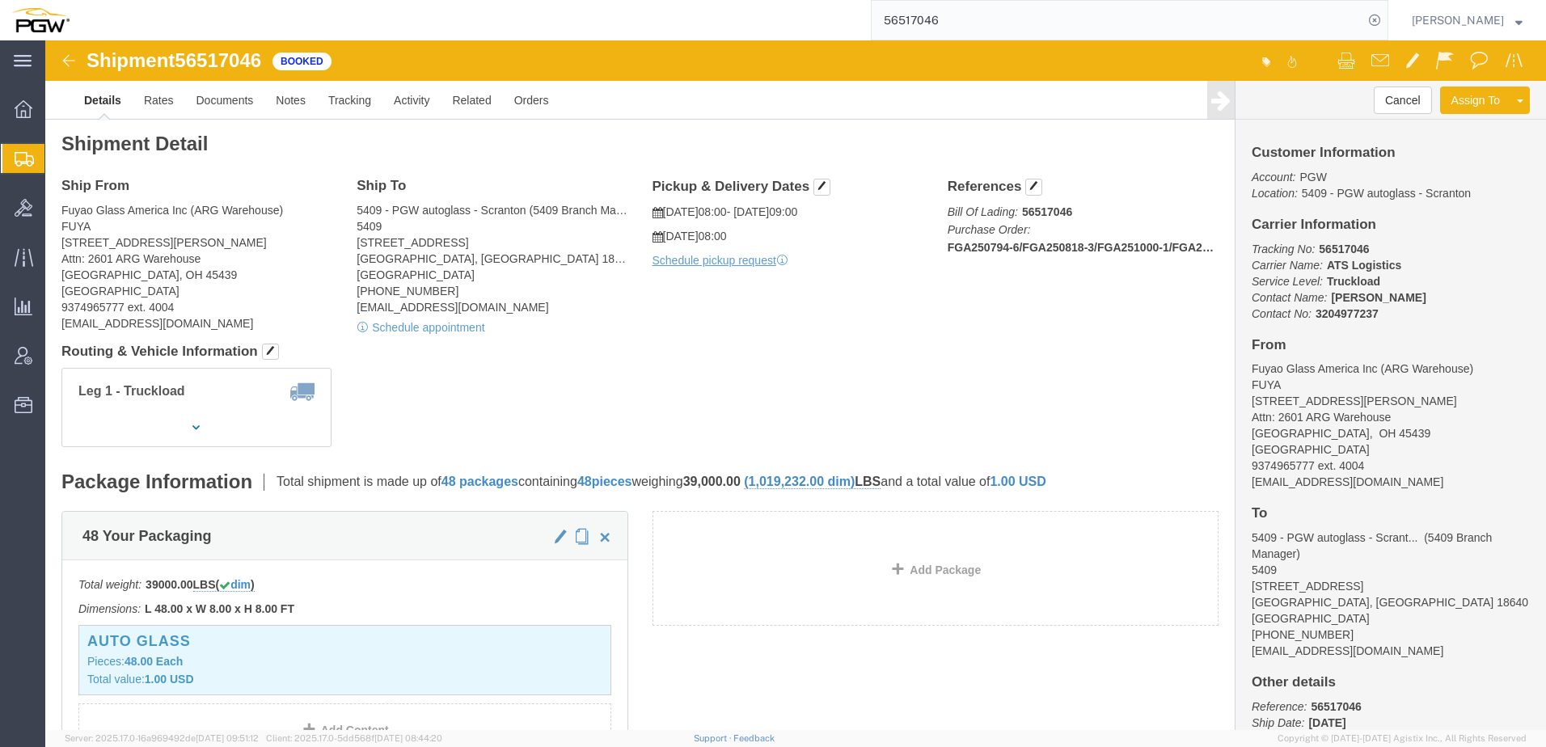
click div "Shipment Detail Ship From Fuyao Glass America Inc ([GEOGRAPHIC_DATA]) FUYA [STR…"
